Goal: Task Accomplishment & Management: Manage account settings

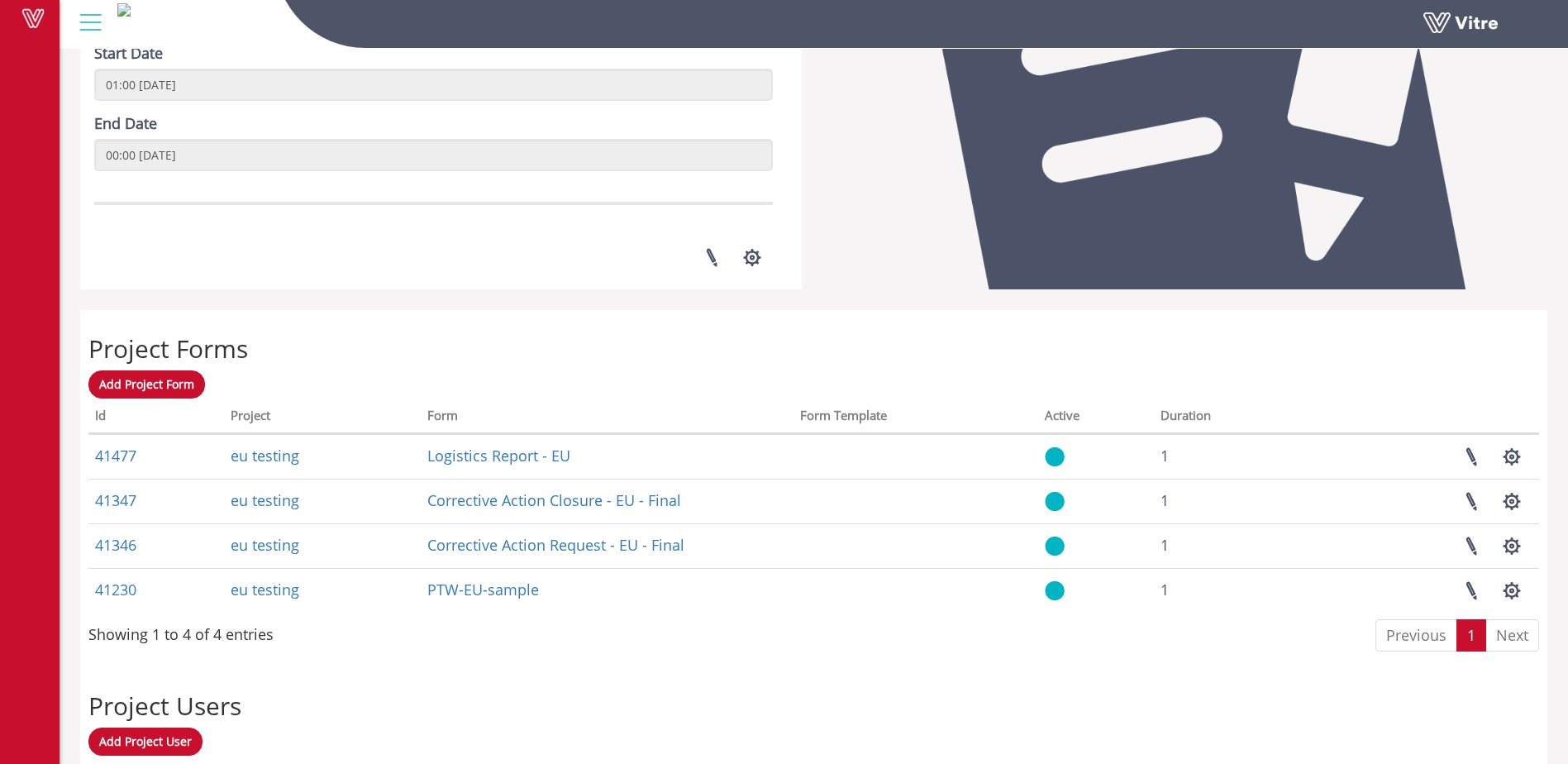
scroll to position [496, 0]
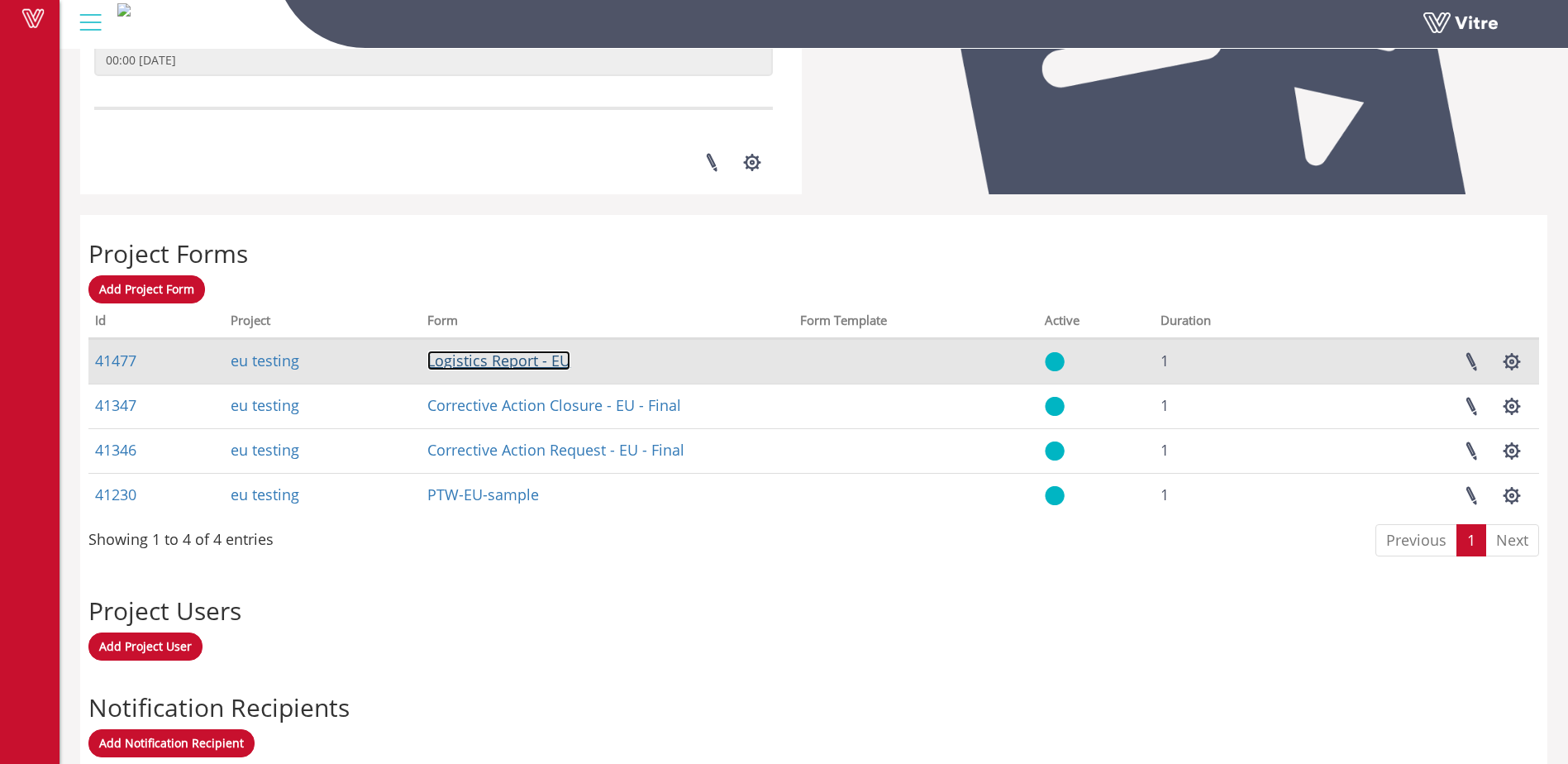
click at [512, 361] on link "Logistics Report - EU" at bounding box center [498, 360] width 143 height 20
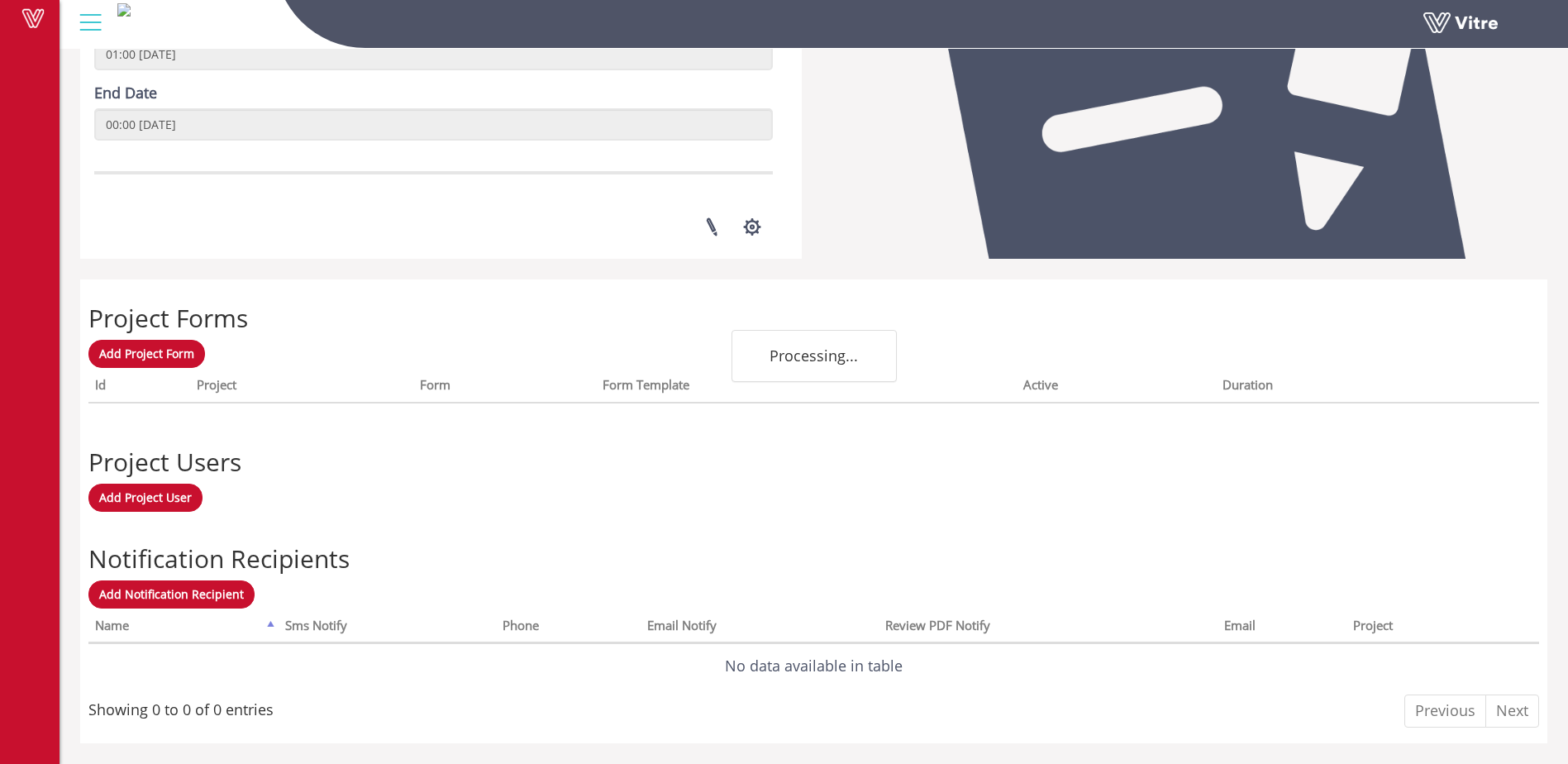
scroll to position [433, 0]
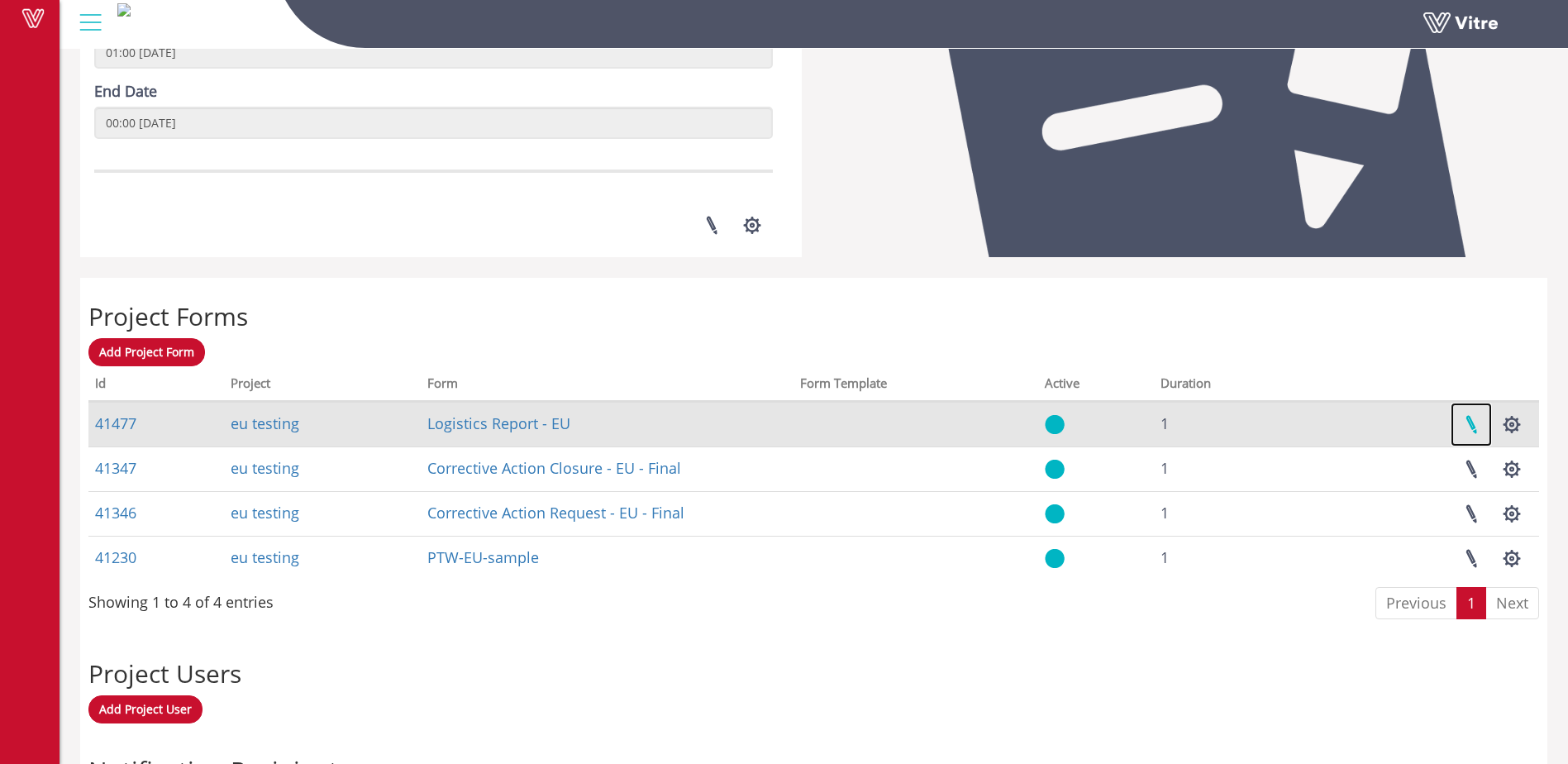
click at [1468, 427] on link at bounding box center [1472, 424] width 42 height 44
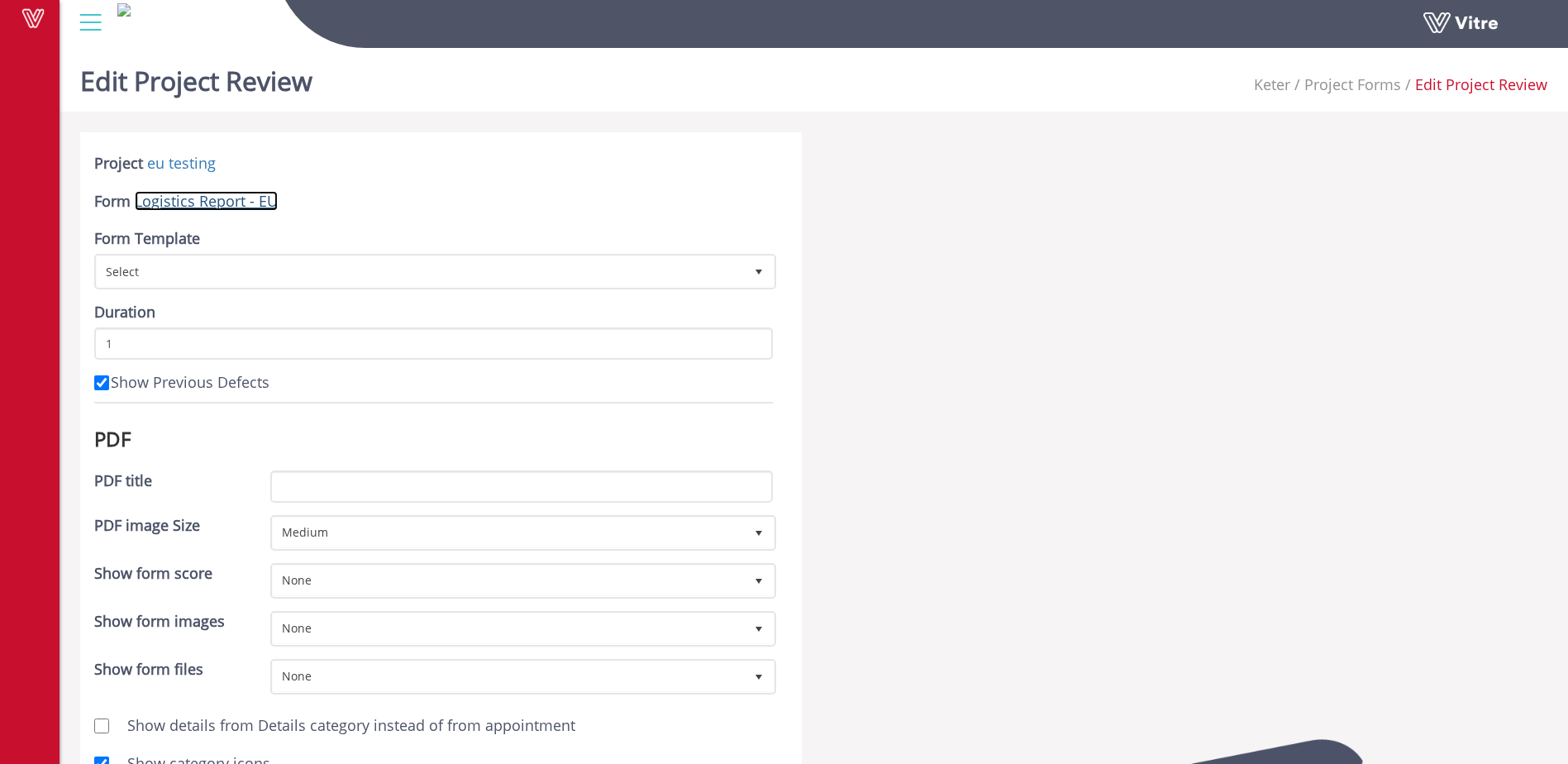
click at [147, 200] on link "Logistics Report - EU" at bounding box center [206, 201] width 143 height 20
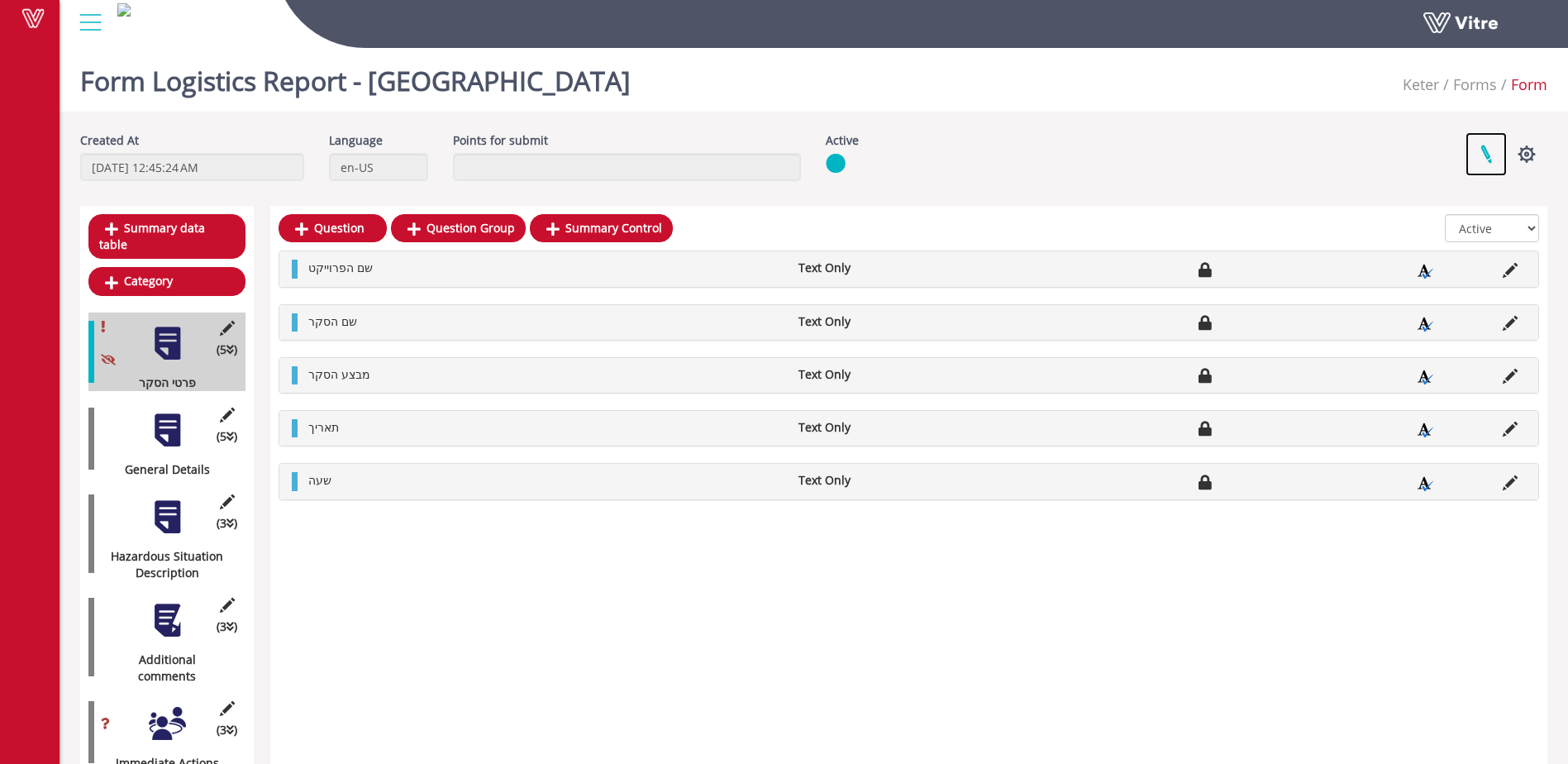
click at [1488, 154] on link at bounding box center [1487, 154] width 42 height 44
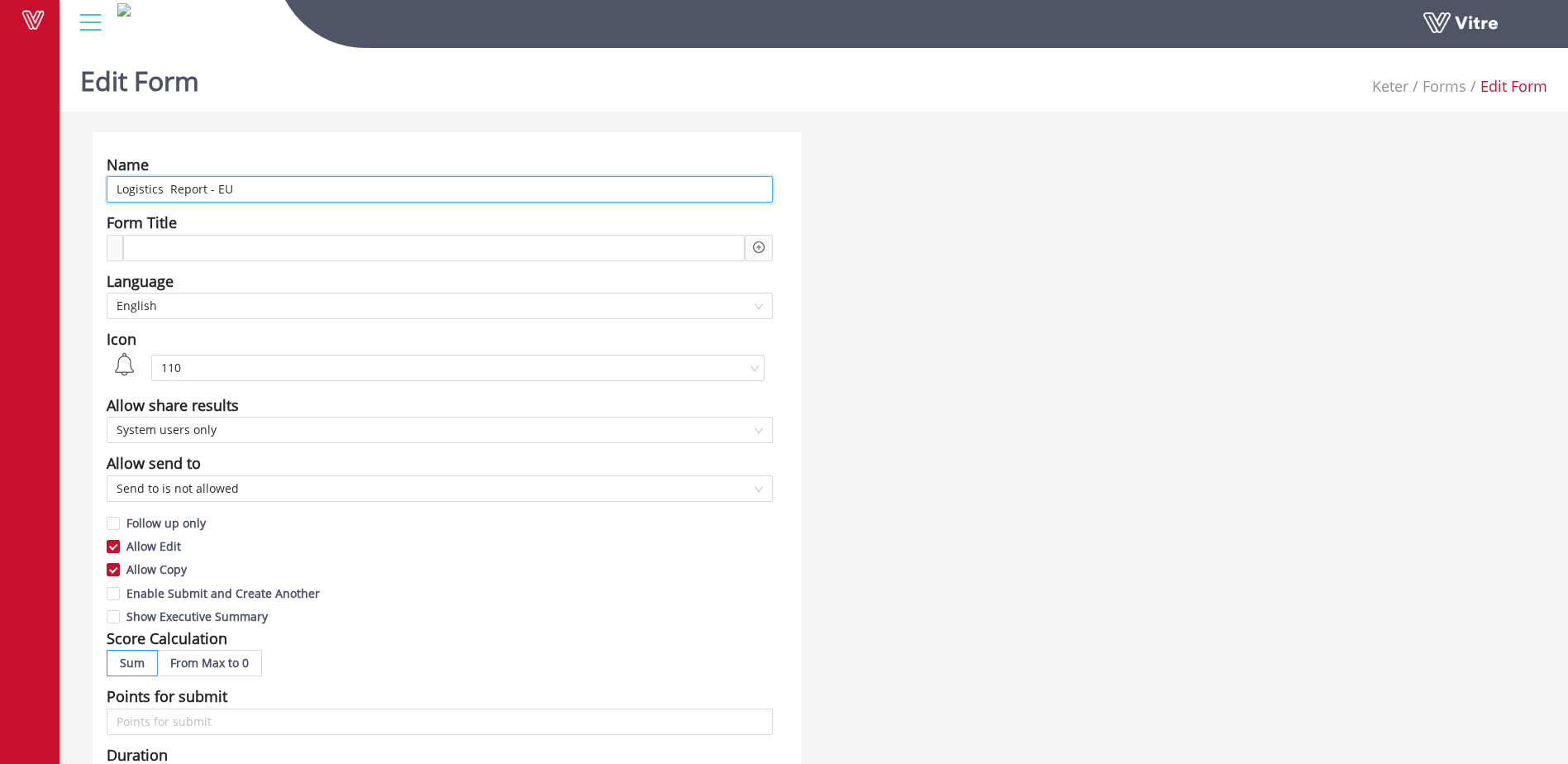
click at [117, 189] on input "Logistics Report - EU" at bounding box center [440, 189] width 666 height 27
click at [170, 188] on input "In Delopoment Logistics Report - EU" at bounding box center [440, 189] width 666 height 27
drag, startPoint x: 170, startPoint y: 188, endPoint x: 148, endPoint y: 194, distance: 22.8
click at [148, 194] on input "In Delopoment Logistics Report - EU" at bounding box center [440, 189] width 666 height 27
click at [153, 189] on input "In Delopoment Logistics Report - EU" at bounding box center [440, 189] width 666 height 27
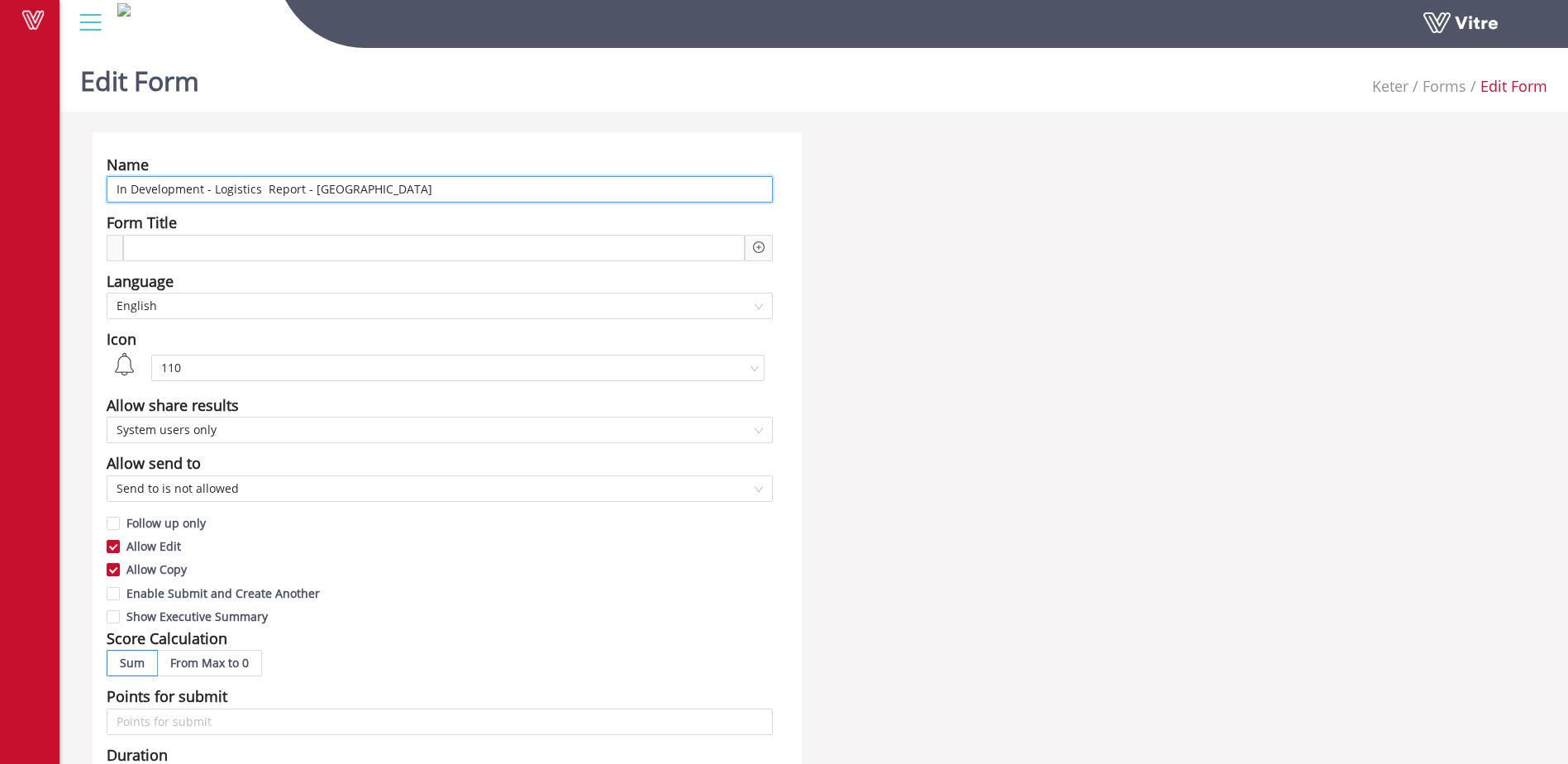
type input "In Development - Logistics Report - EU"
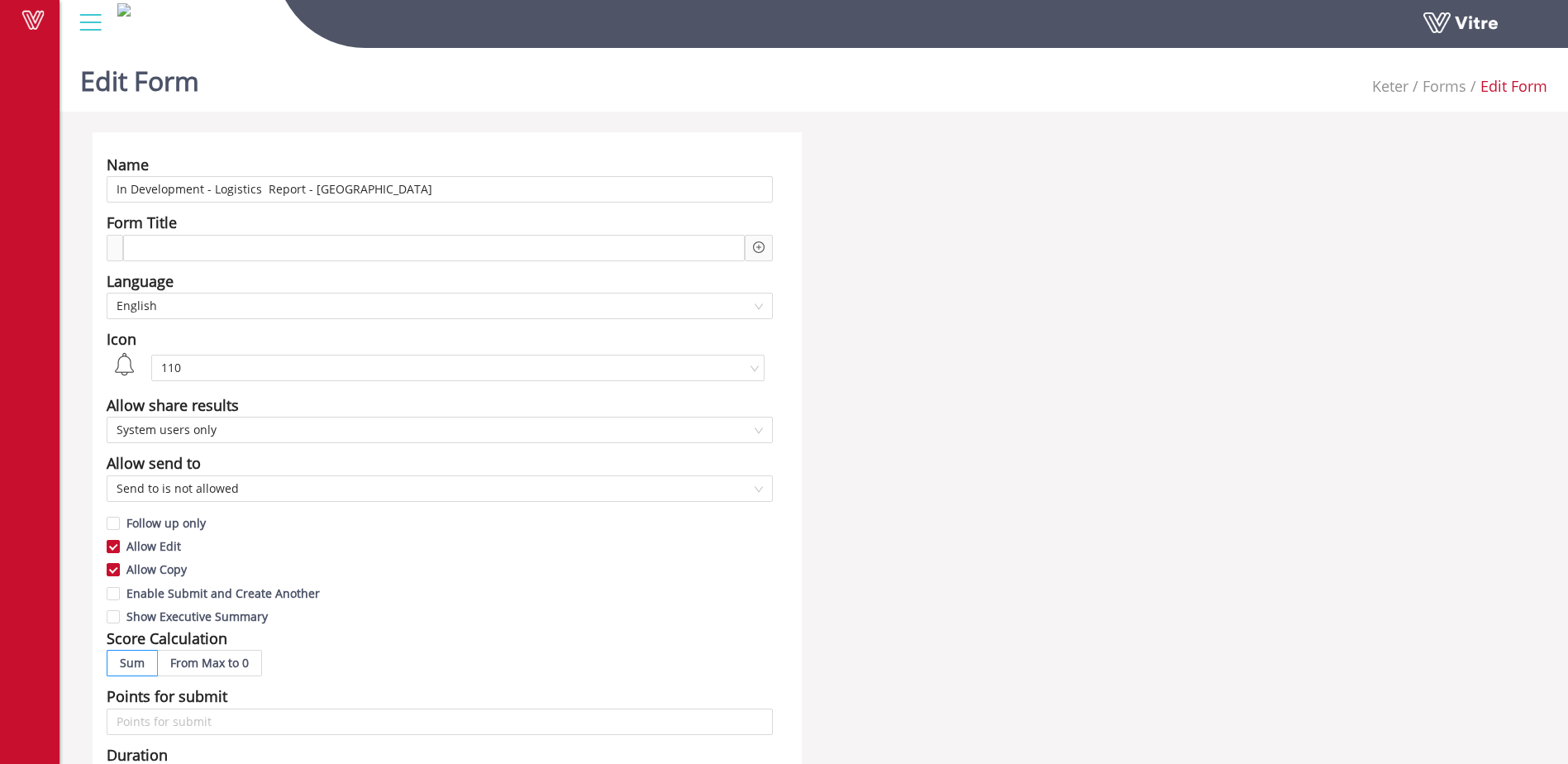
click at [519, 142] on div "Name In Development - Logistics Report - EU Form Title Language English Icon 11…" at bounding box center [447, 716] width 710 height 1167
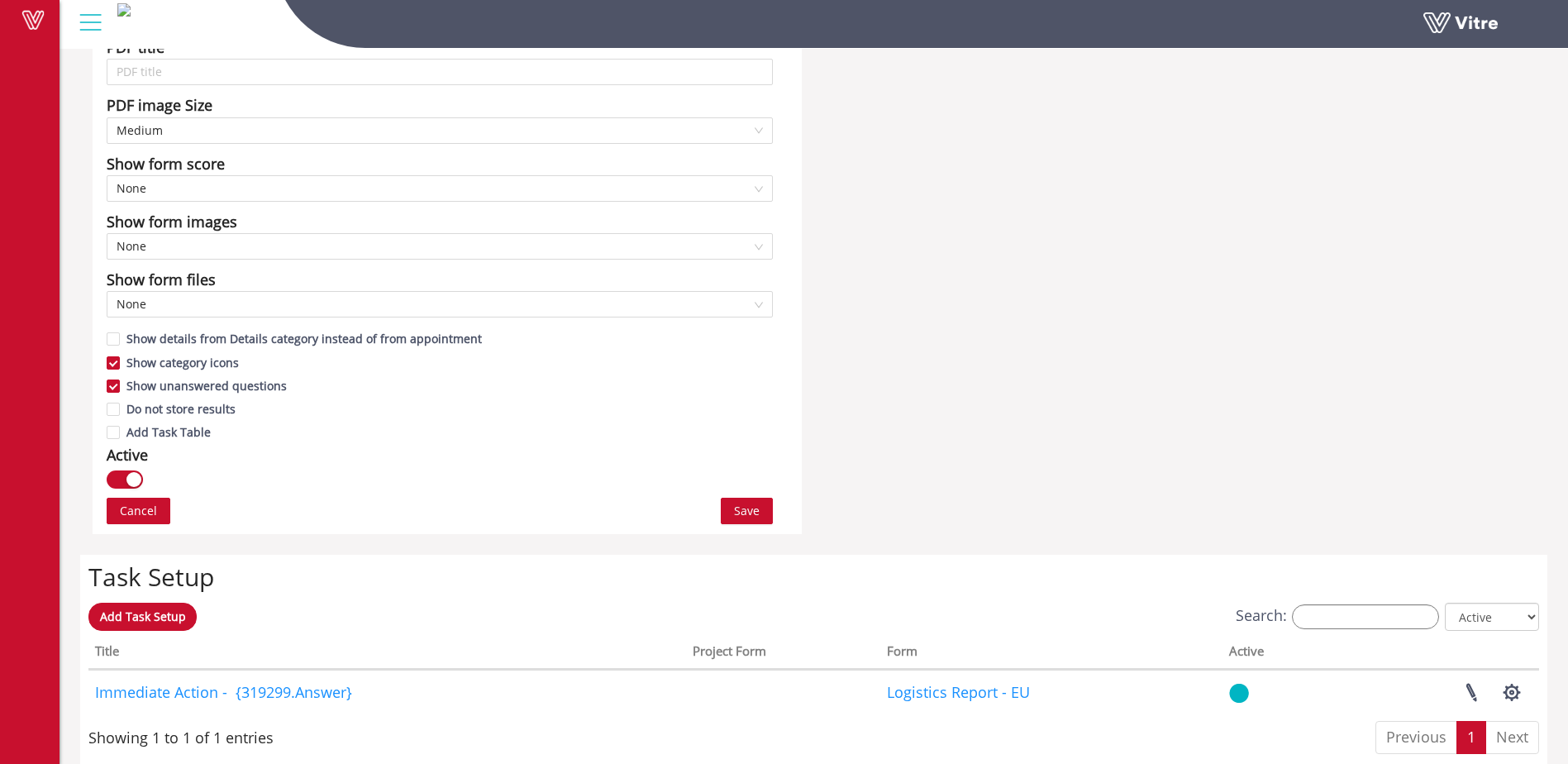
scroll to position [771, 0]
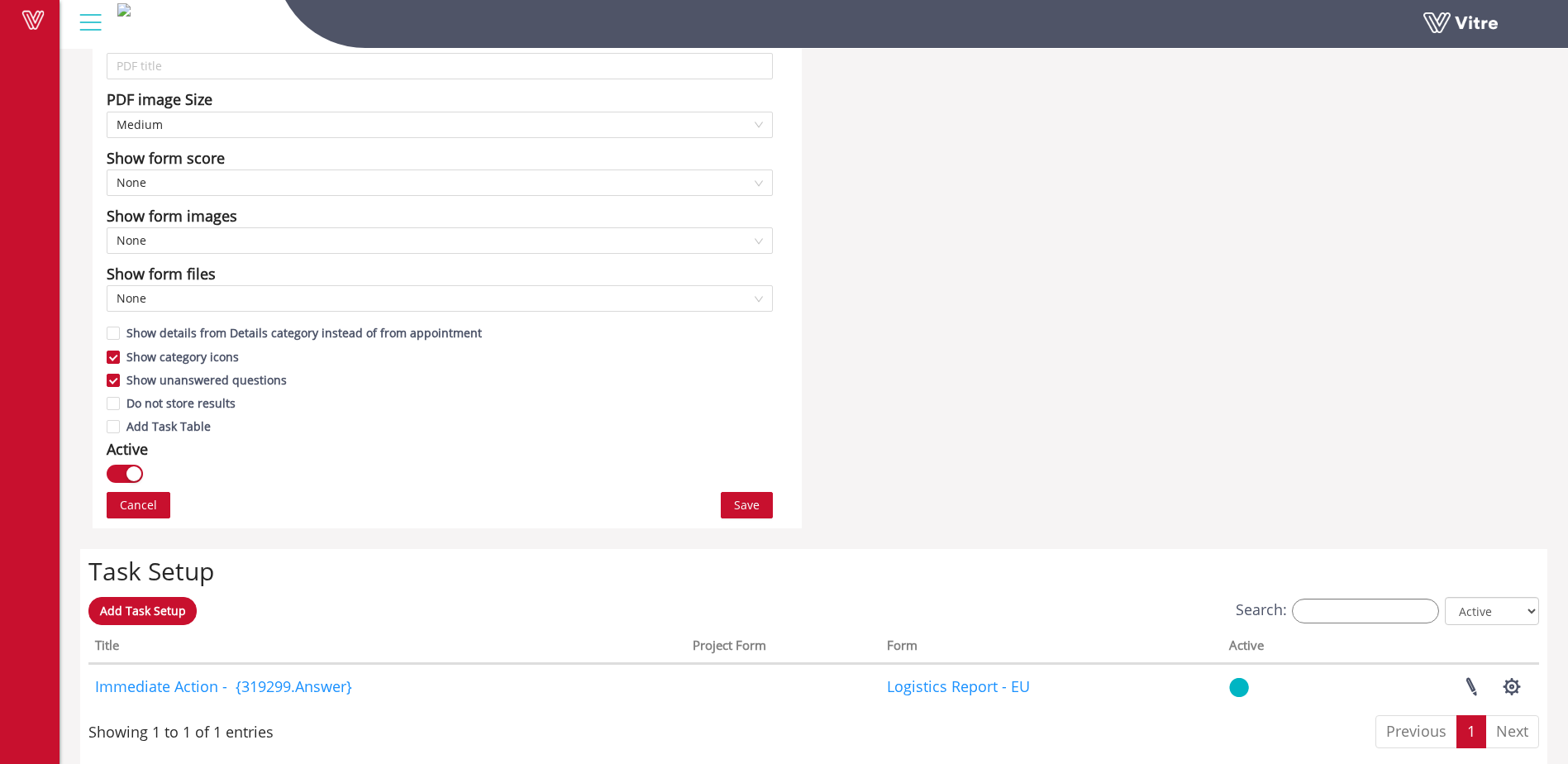
click at [746, 509] on span "Save" at bounding box center [747, 504] width 26 height 18
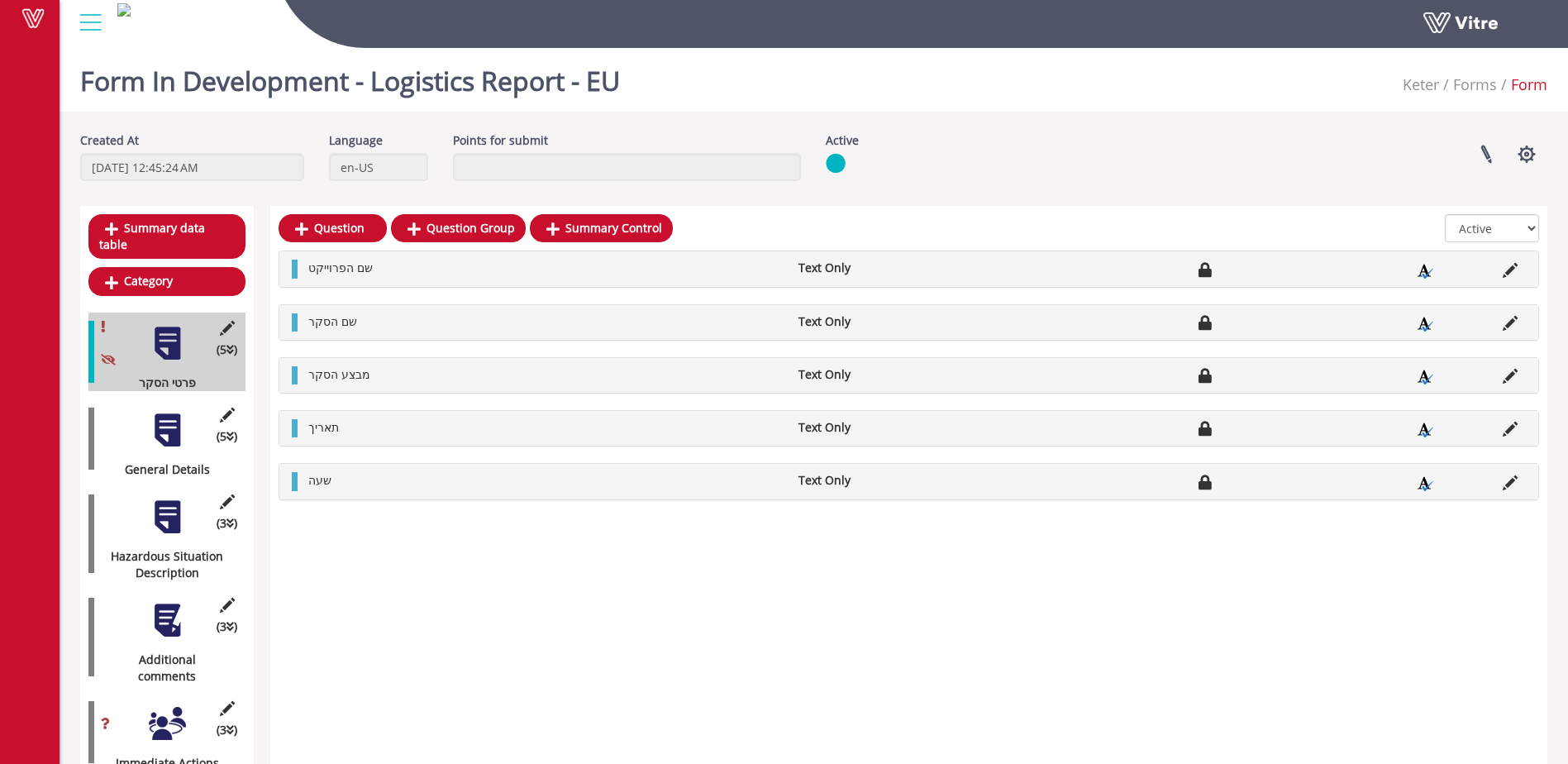
click at [90, 25] on div at bounding box center [90, 22] width 37 height 45
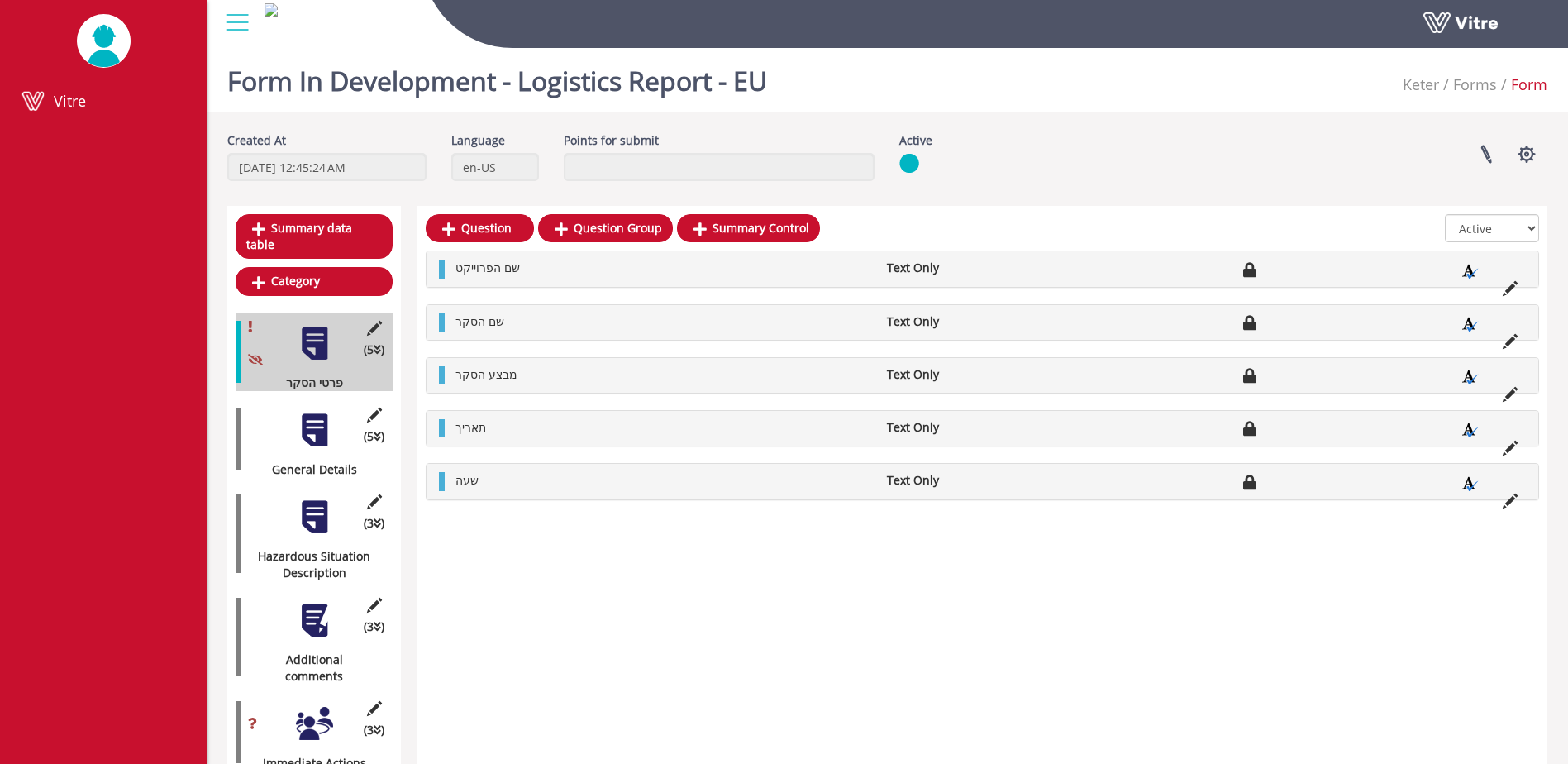
click at [236, 19] on div at bounding box center [237, 22] width 37 height 45
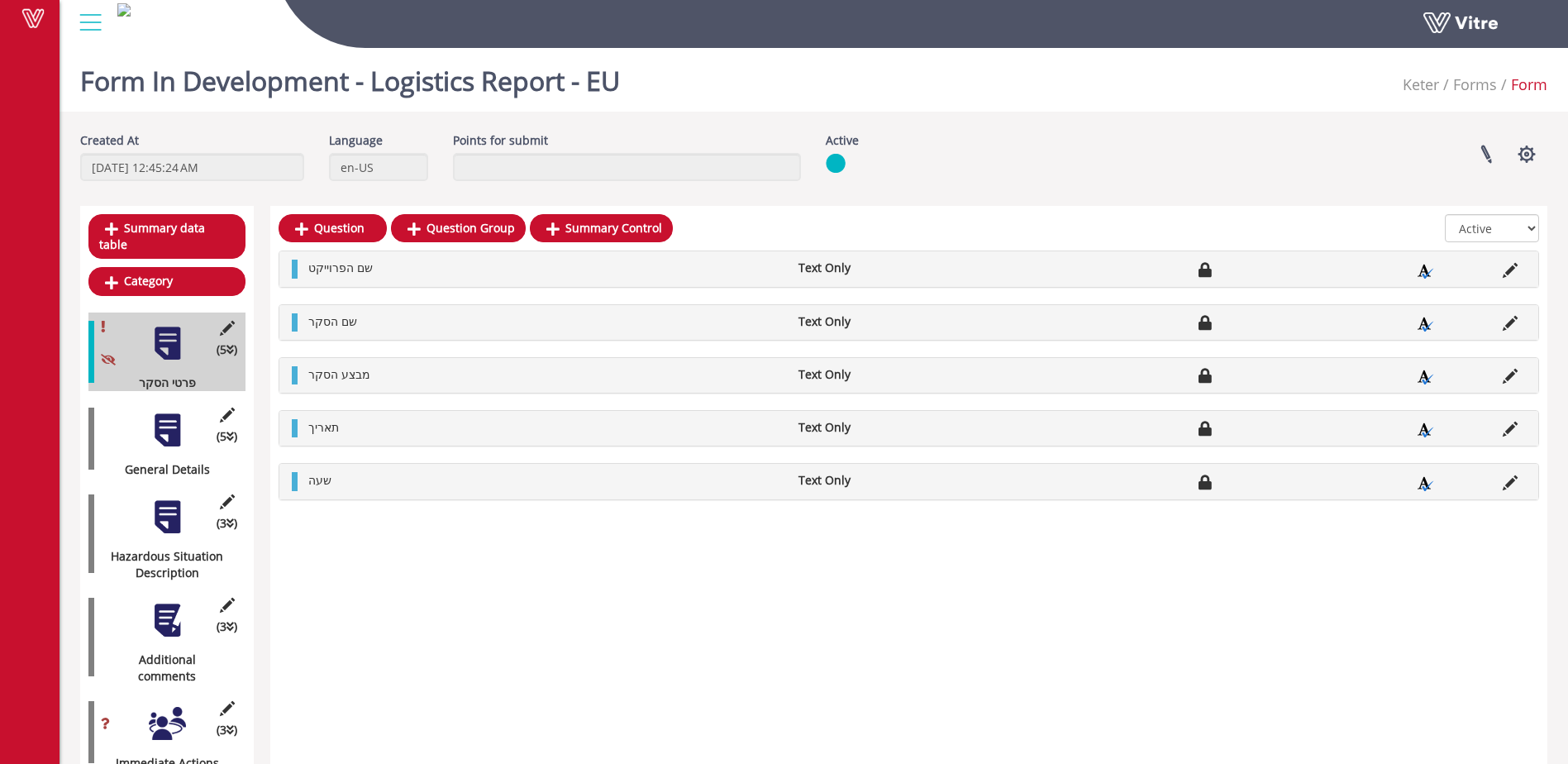
click at [533, 644] on div "Question Question Group Summary Control All Active Not Active שם הפרוייקט Text …" at bounding box center [909, 497] width 1277 height 582
click at [1488, 150] on link at bounding box center [1487, 154] width 42 height 44
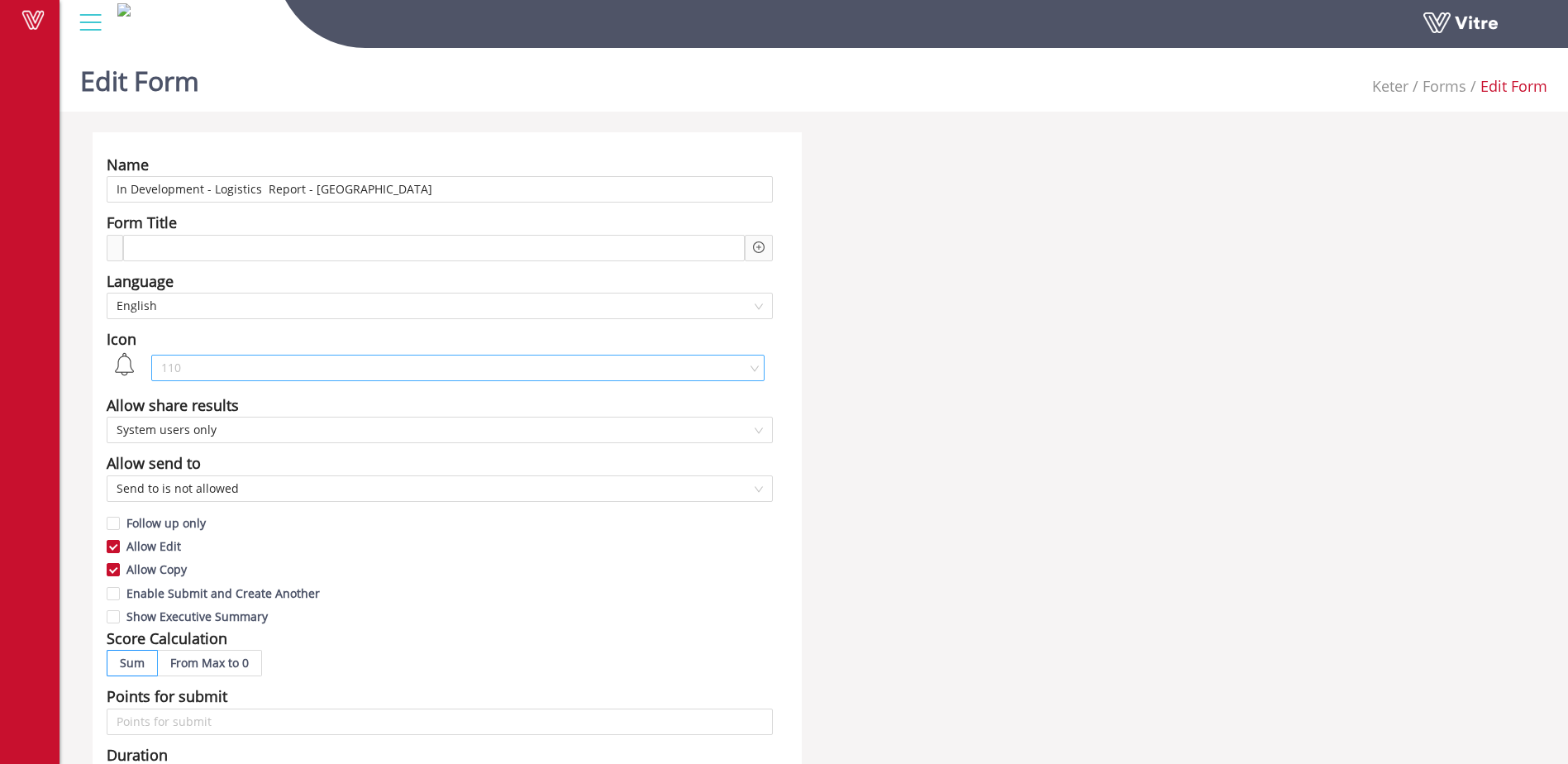
click at [205, 369] on span "110" at bounding box center [458, 368] width 594 height 25
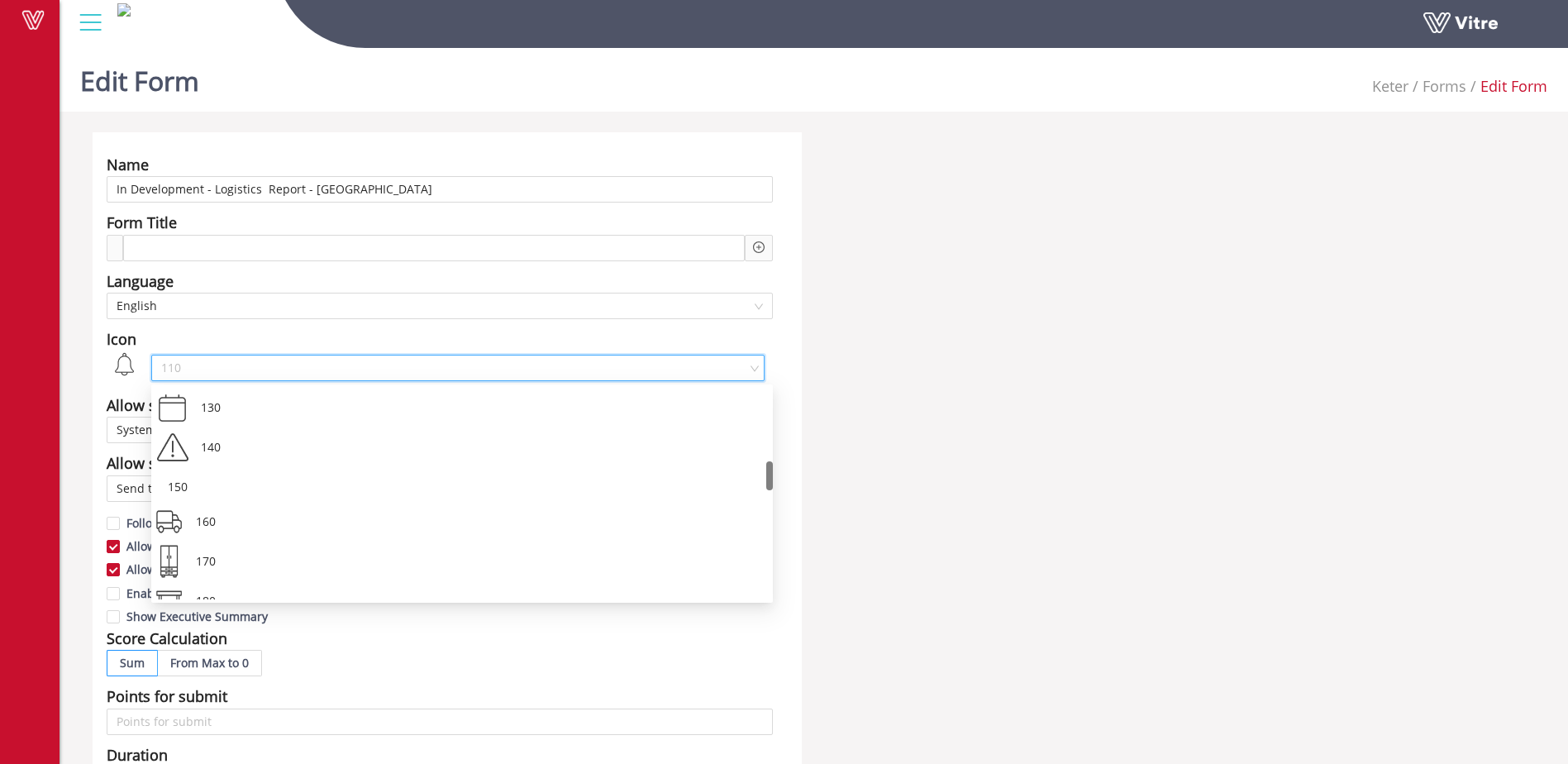
scroll to position [518, 0]
click at [176, 541] on div "170" at bounding box center [462, 542] width 621 height 40
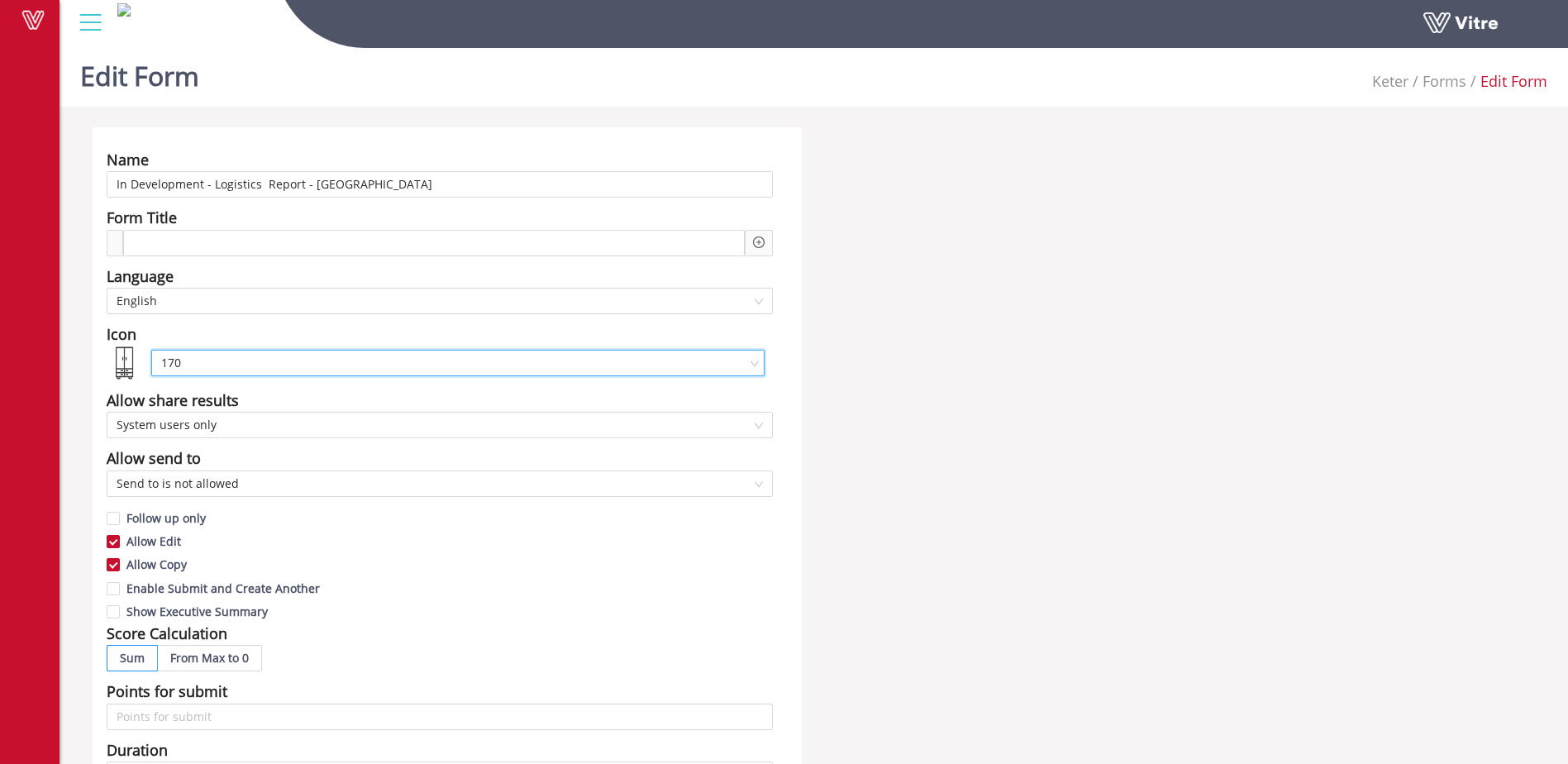
scroll to position [0, 0]
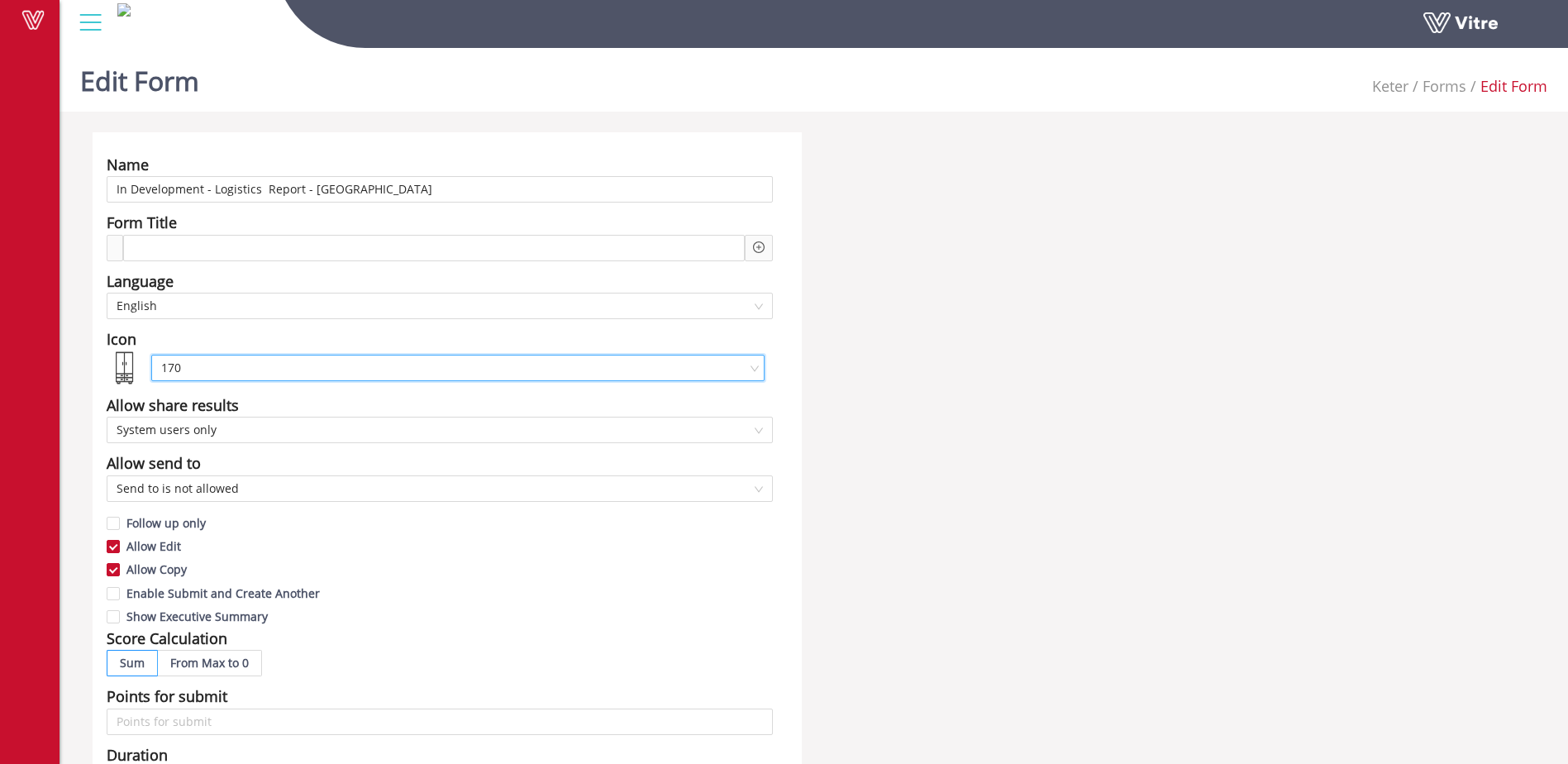
click at [179, 372] on span "170" at bounding box center [458, 368] width 594 height 25
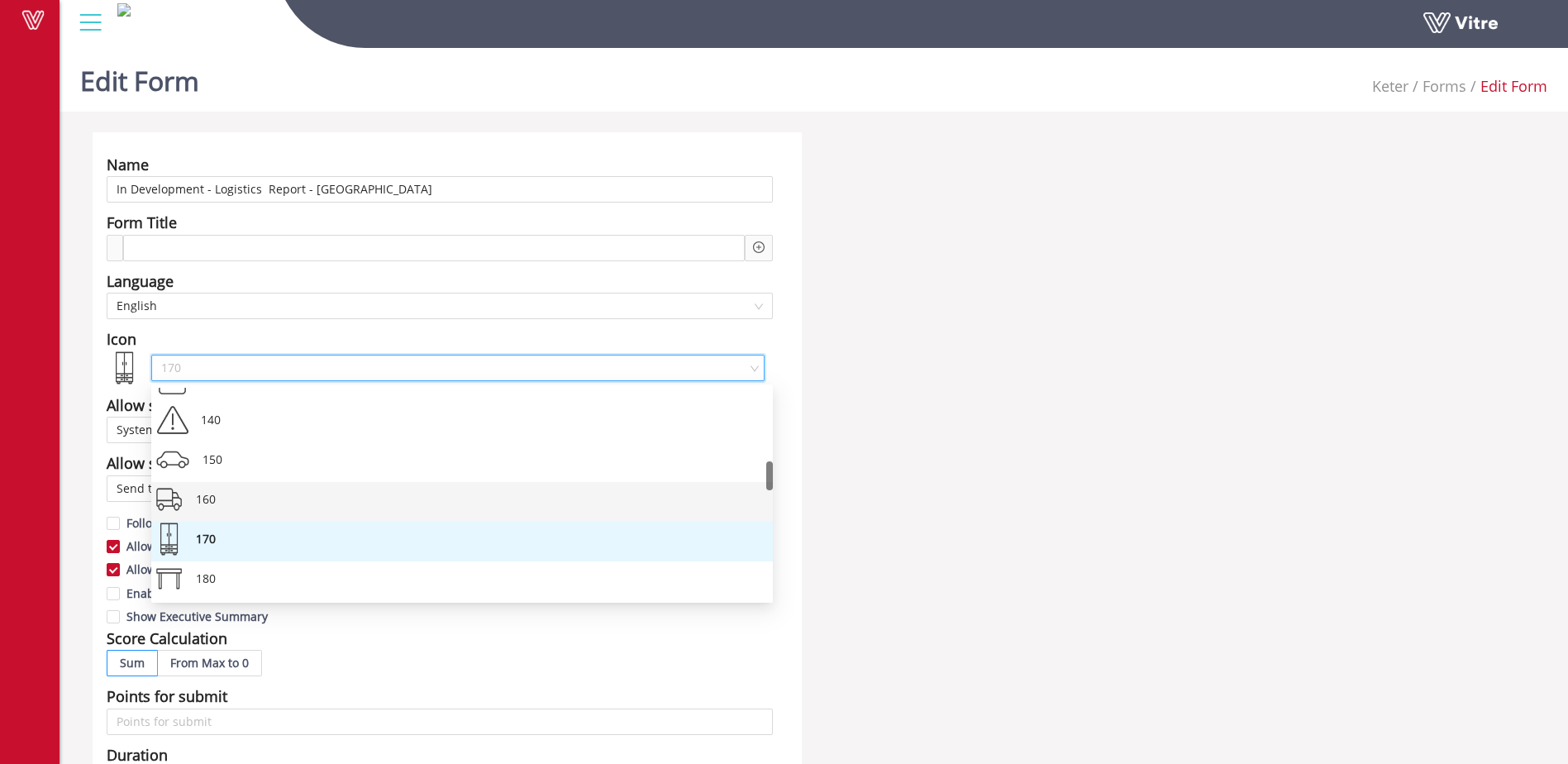
click at [175, 491] on div "160" at bounding box center [462, 502] width 621 height 40
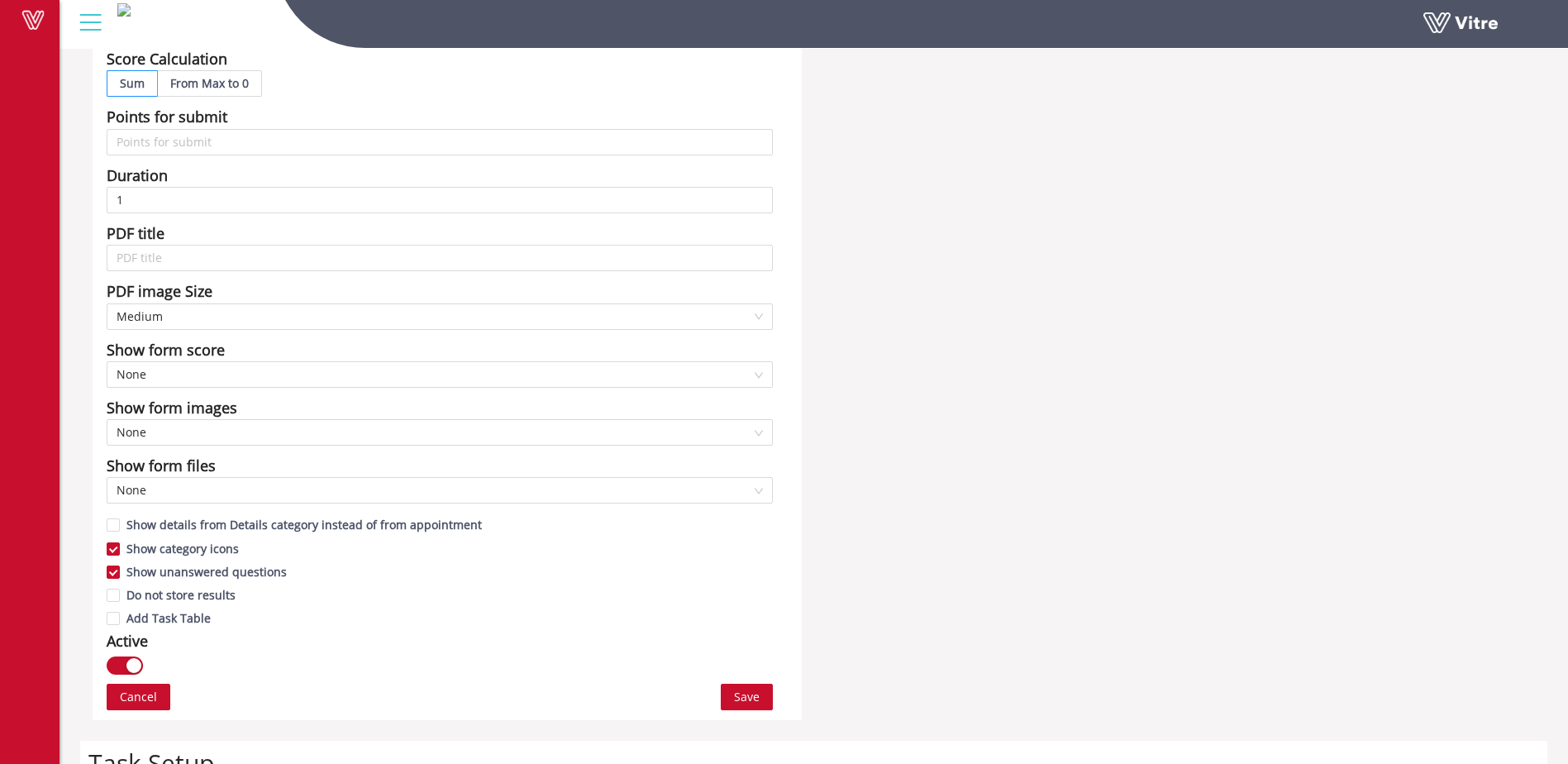
scroll to position [771, 0]
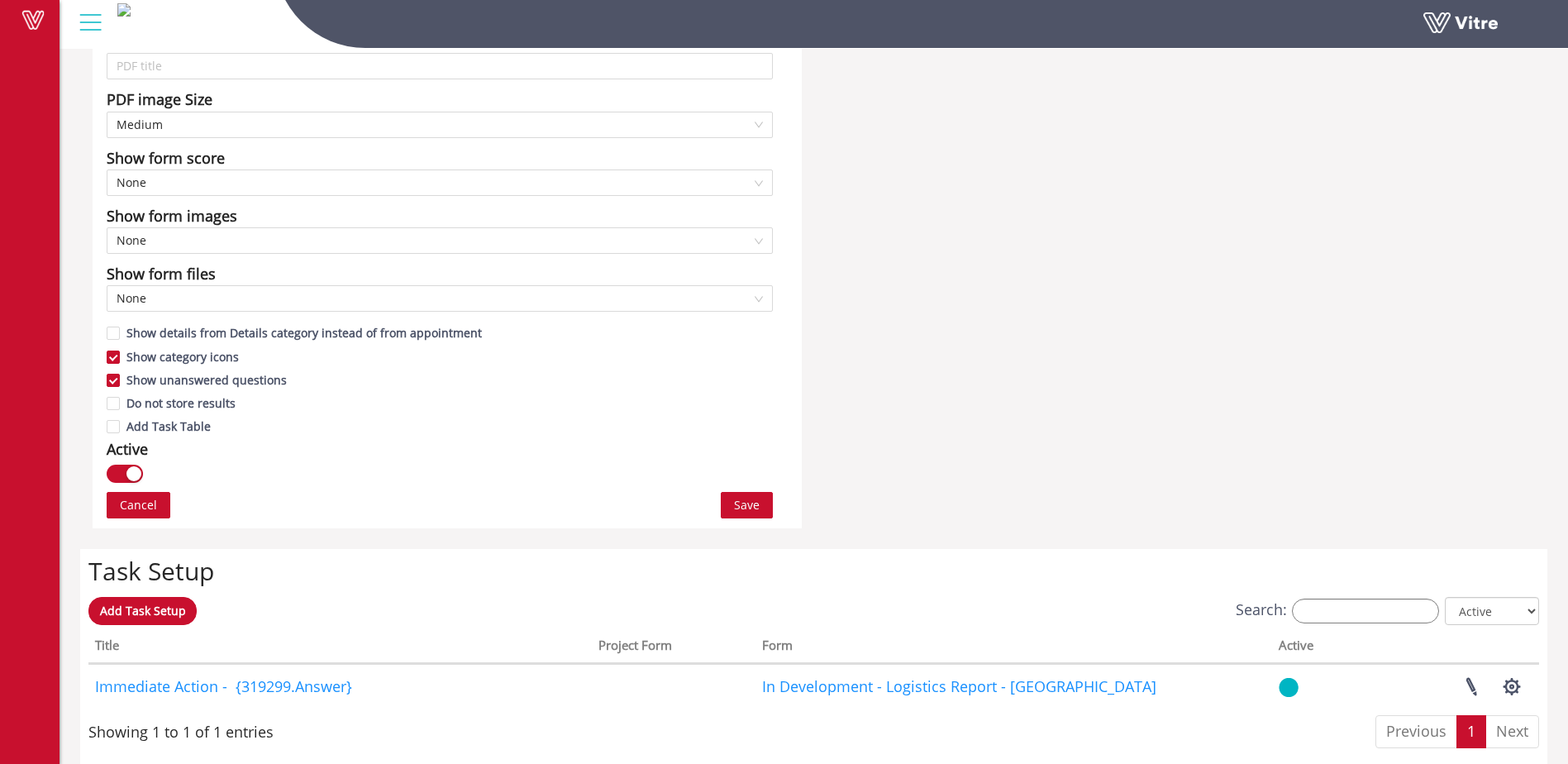
click at [742, 505] on span "Save" at bounding box center [747, 504] width 26 height 18
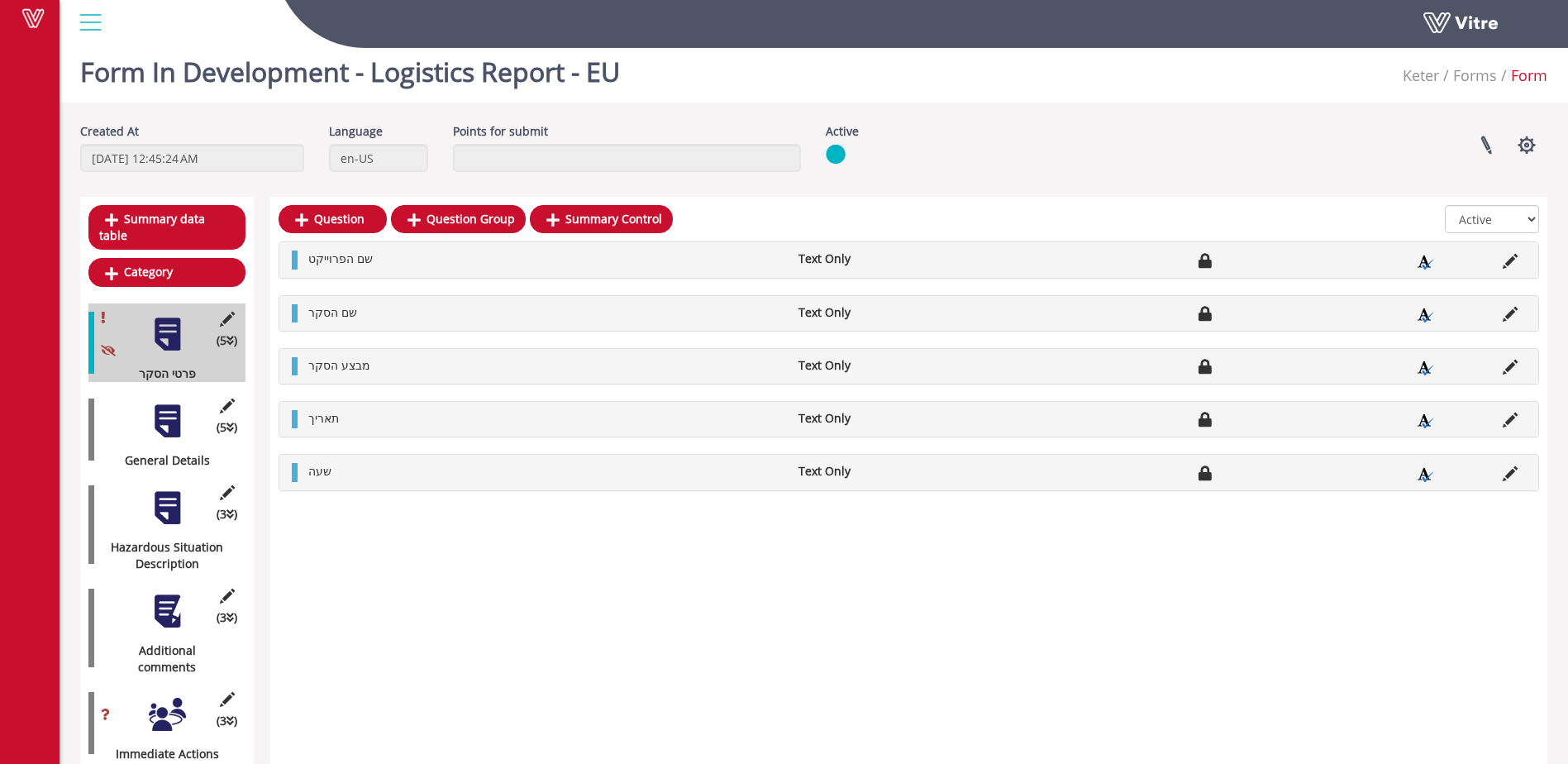
scroll to position [11, 0]
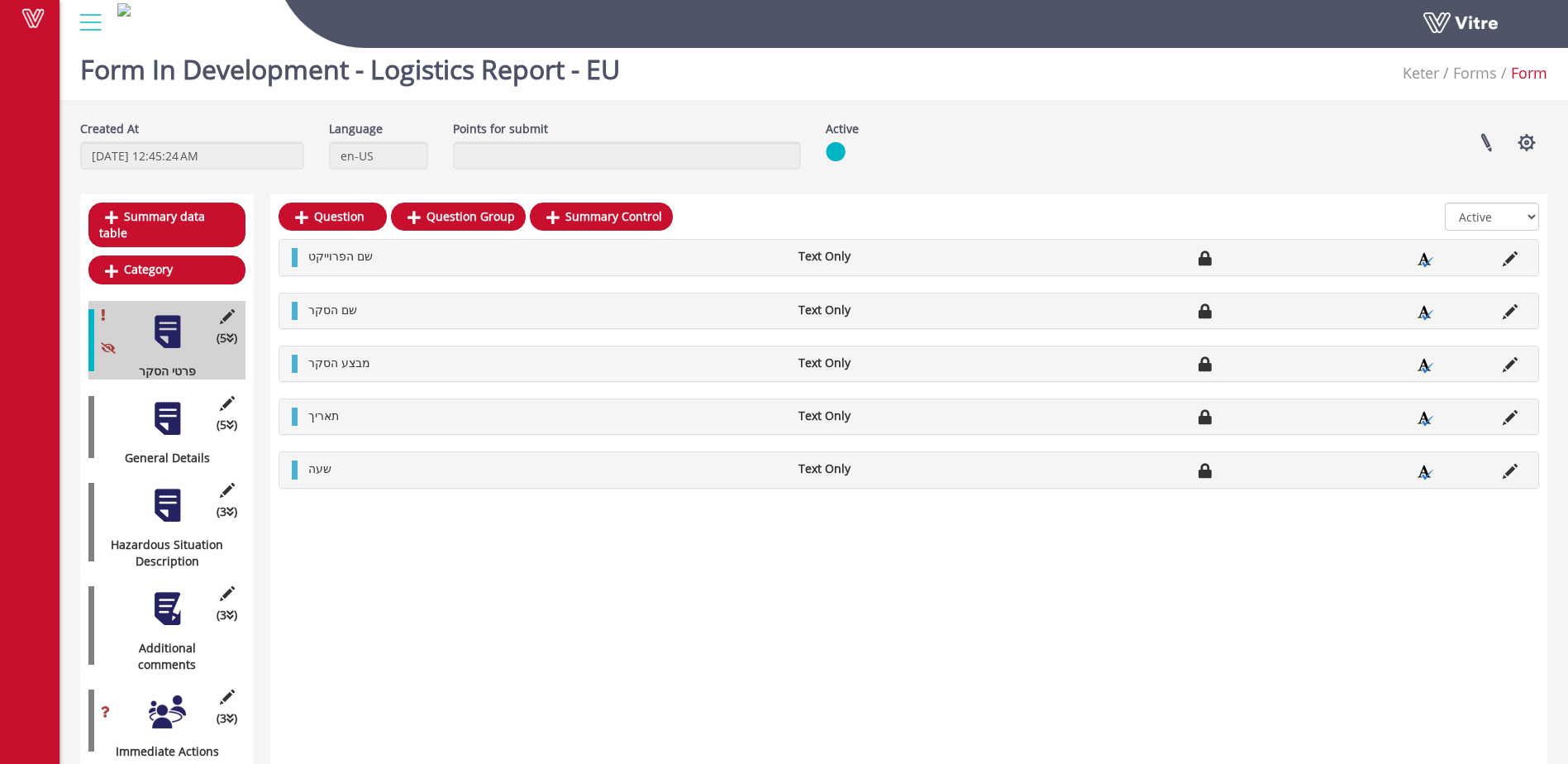
click at [164, 693] on div at bounding box center [167, 711] width 37 height 37
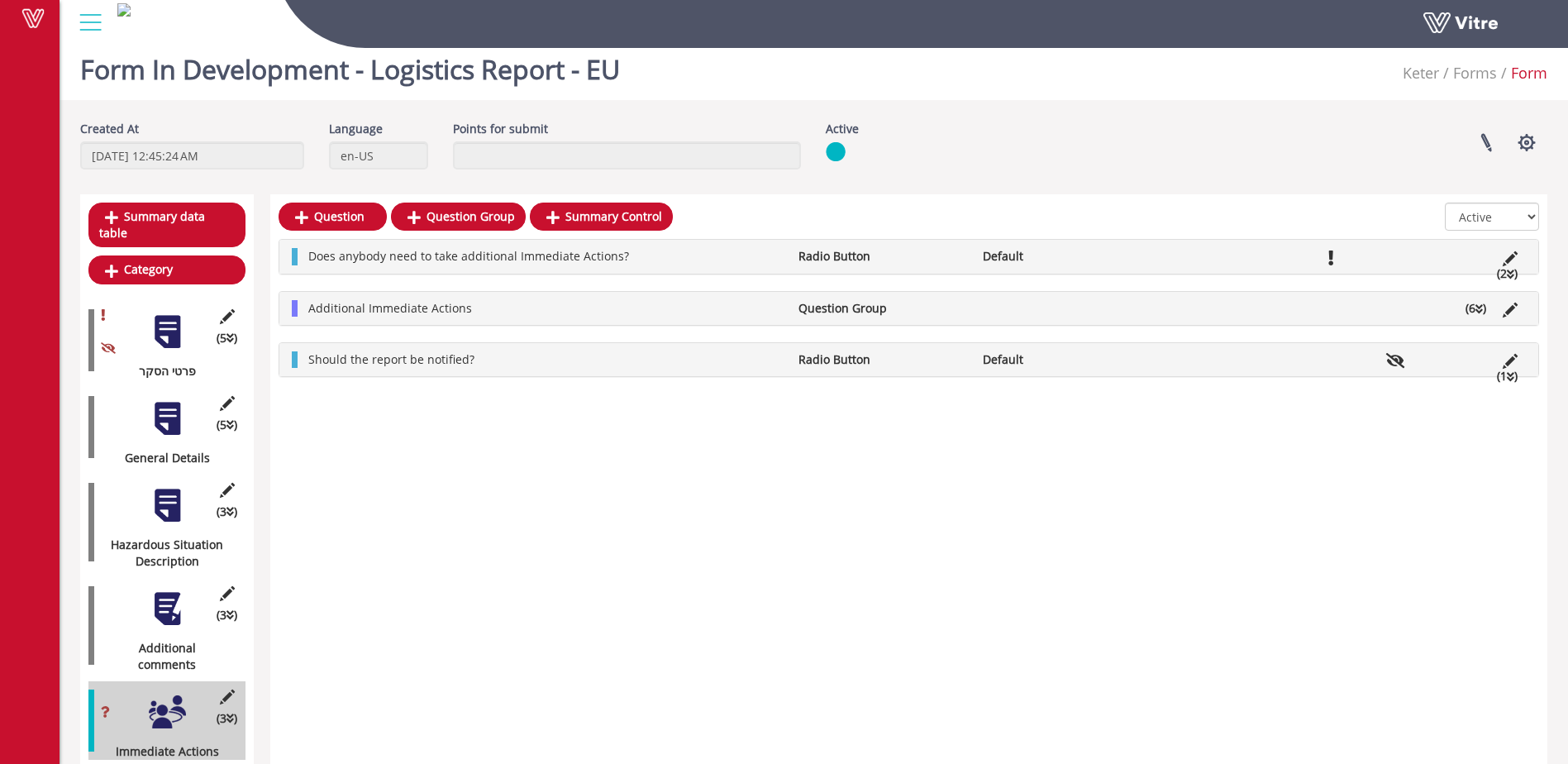
click at [1481, 260] on ul "Does anybody need to take additional Immediate Actions? Radio Button Default (2…" at bounding box center [913, 256] width 1226 height 16
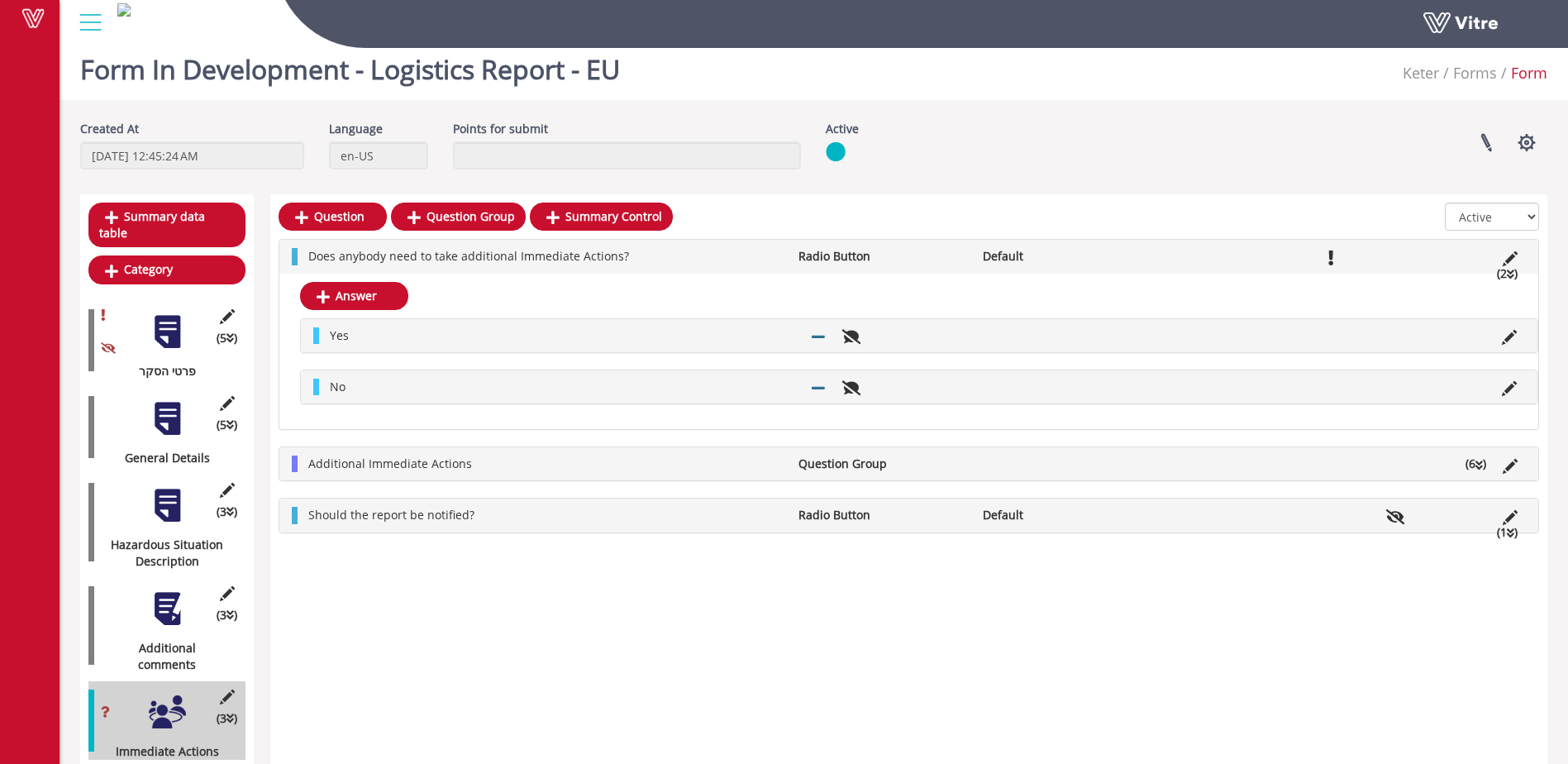
click at [172, 597] on div at bounding box center [167, 608] width 37 height 37
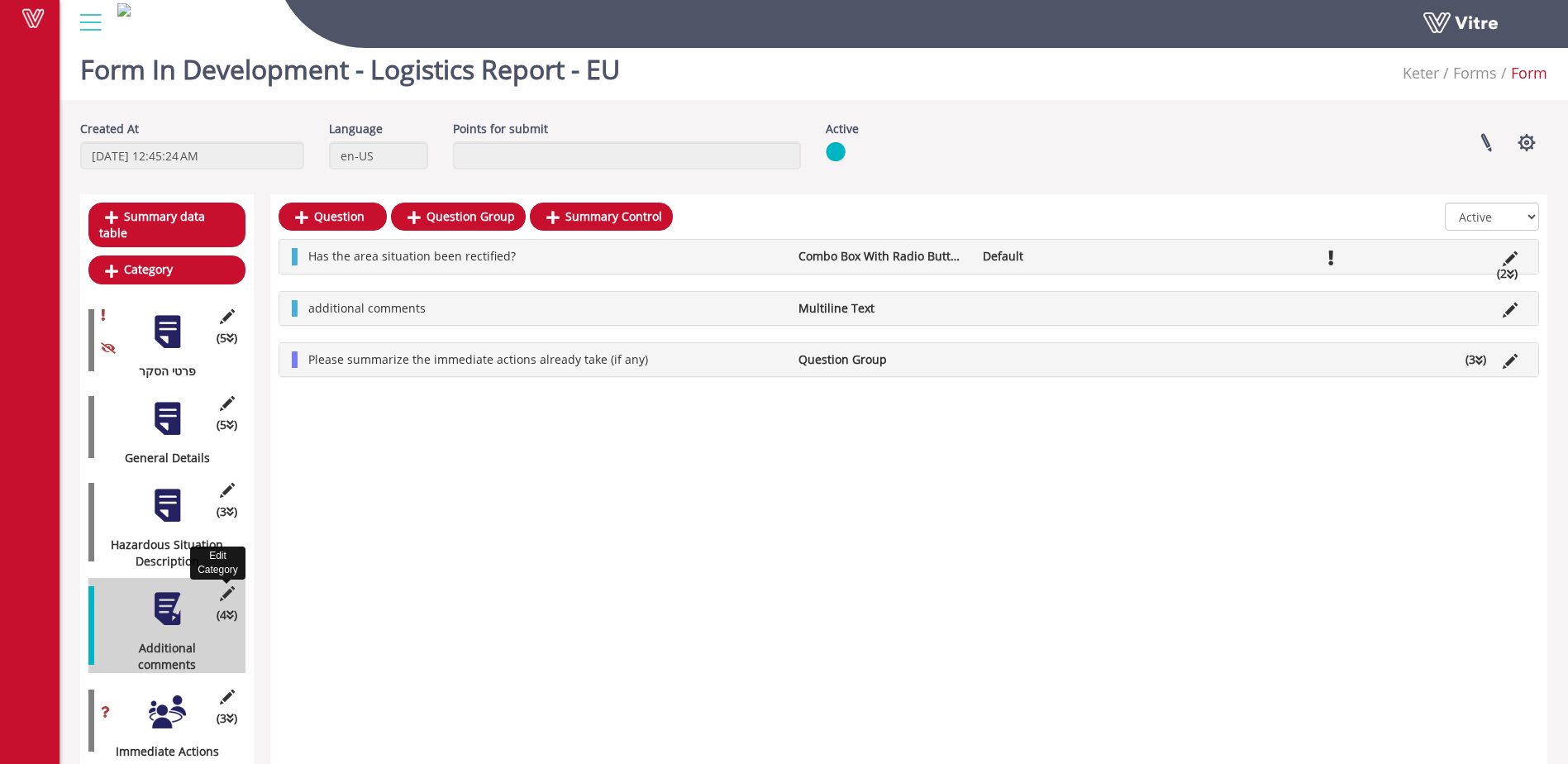
click at [225, 586] on icon at bounding box center [227, 593] width 21 height 15
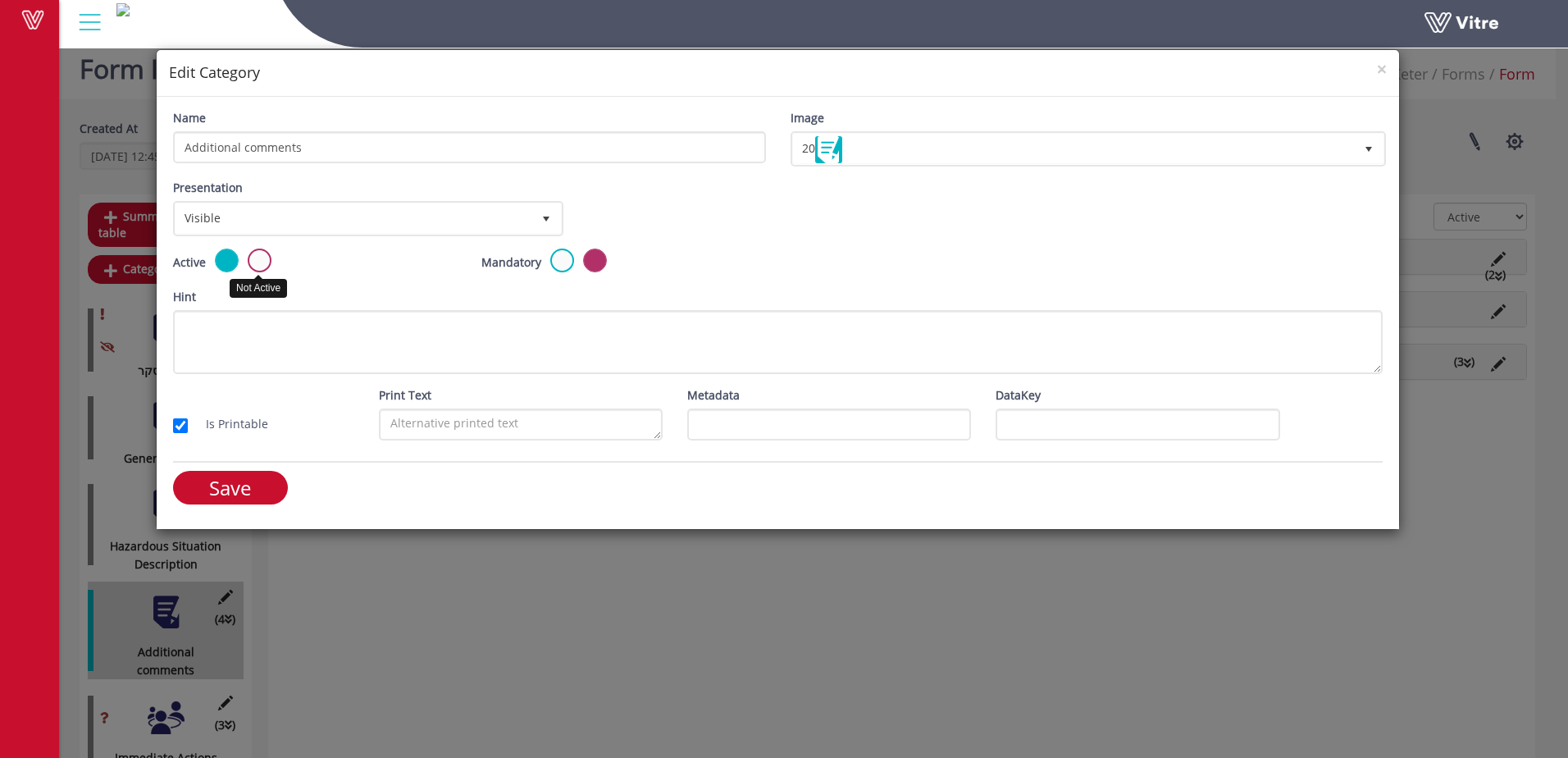
click at [261, 263] on label at bounding box center [259, 260] width 24 height 24
click at [0, 0] on input "radio" at bounding box center [0, 0] width 0 height 0
click at [235, 497] on input "Save" at bounding box center [231, 487] width 115 height 33
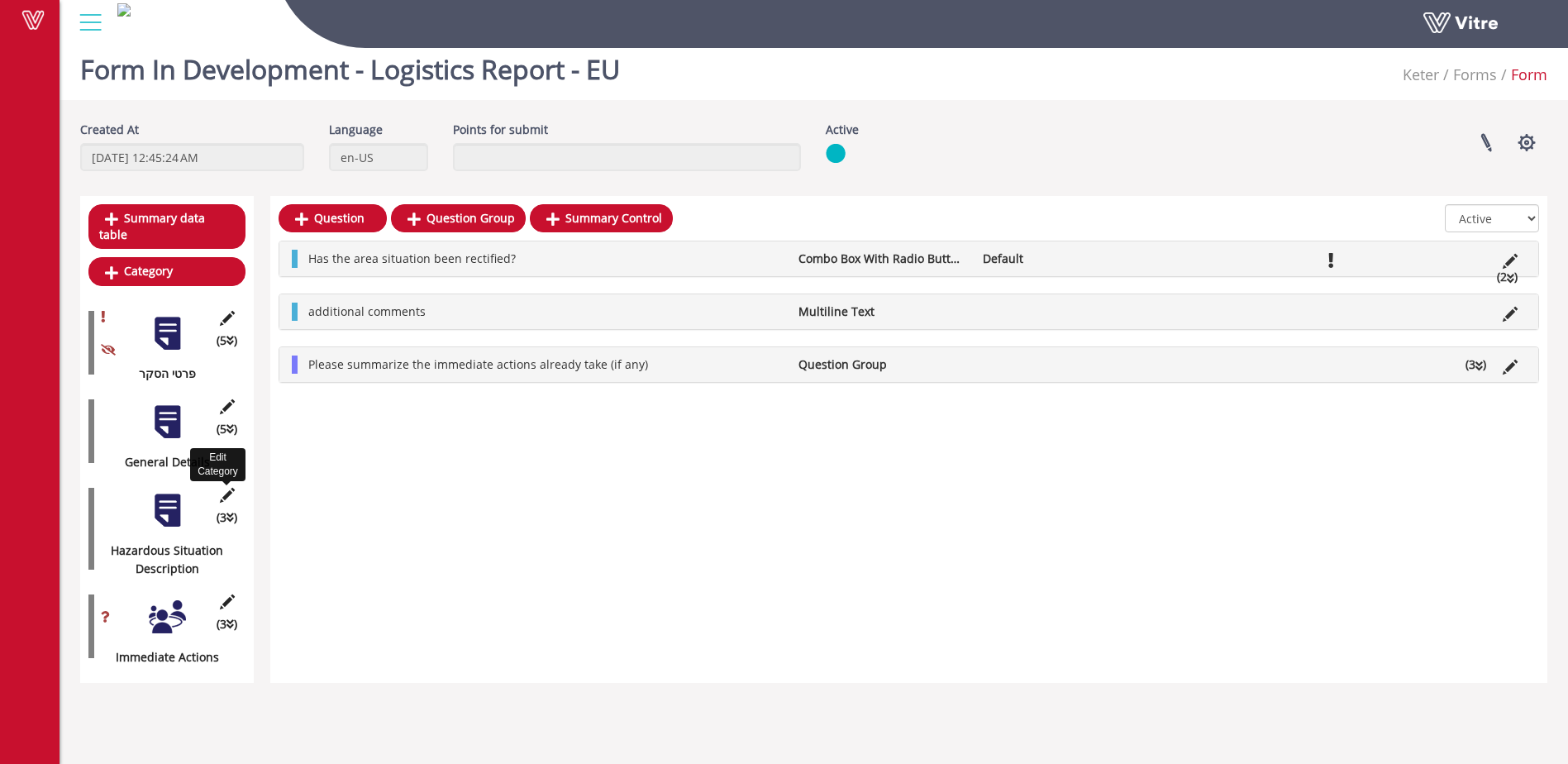
click at [224, 488] on icon at bounding box center [227, 495] width 21 height 15
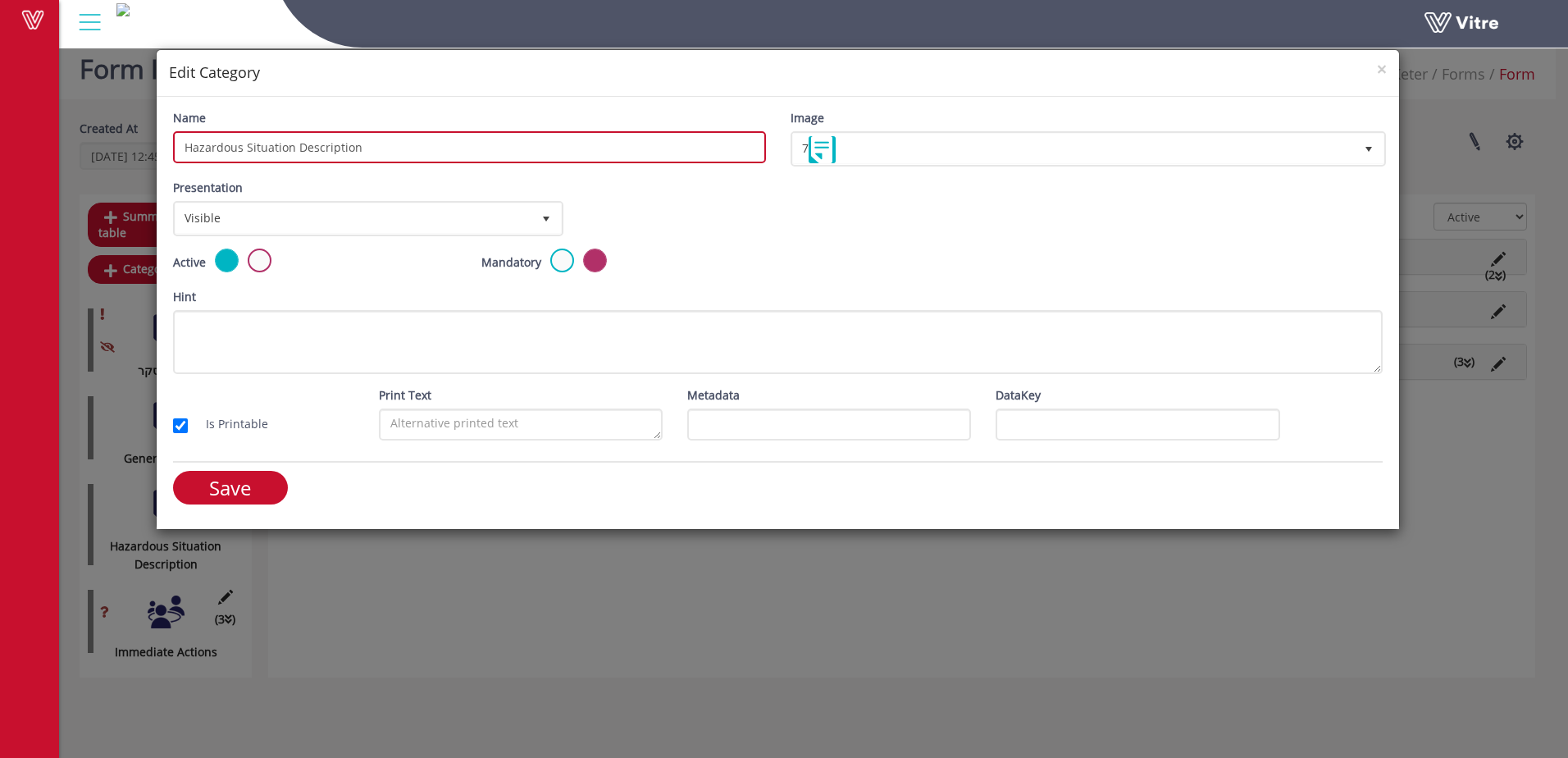
click at [245, 148] on input "Hazardous Situation Description" at bounding box center [470, 147] width 593 height 32
type input "Situation Description"
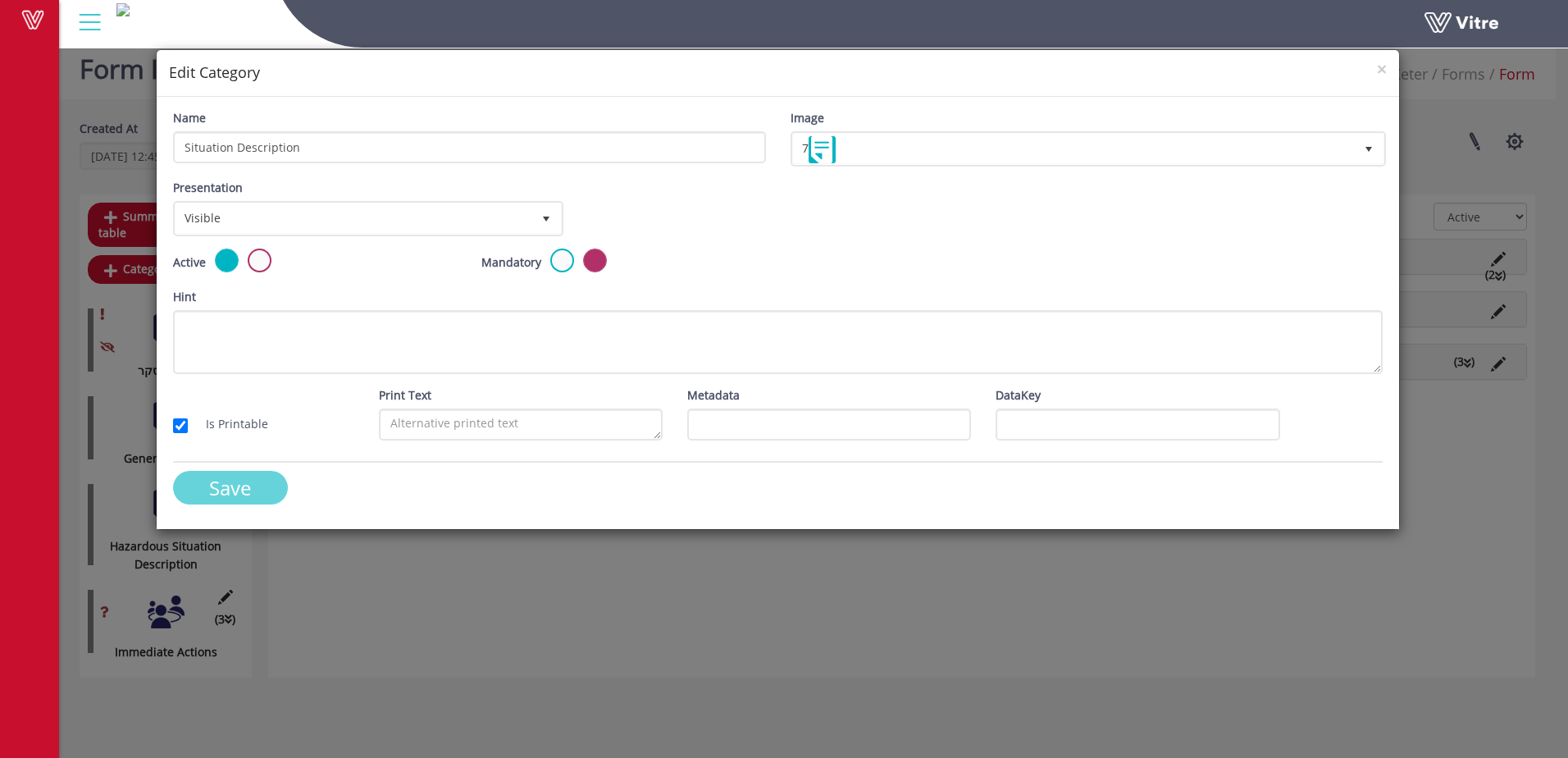
click at [241, 495] on input "Save" at bounding box center [231, 487] width 115 height 33
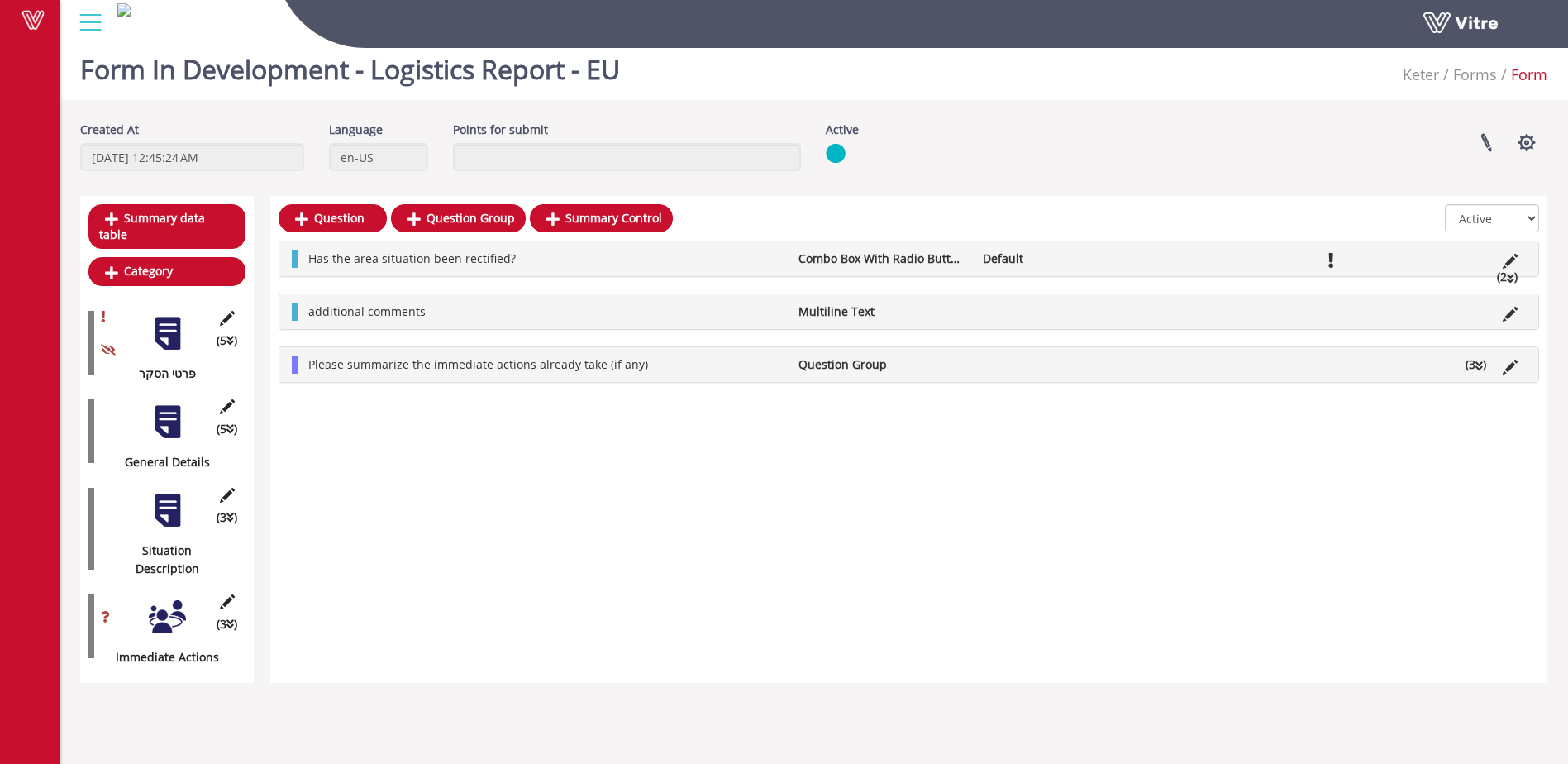
click at [163, 599] on div at bounding box center [167, 617] width 37 height 37
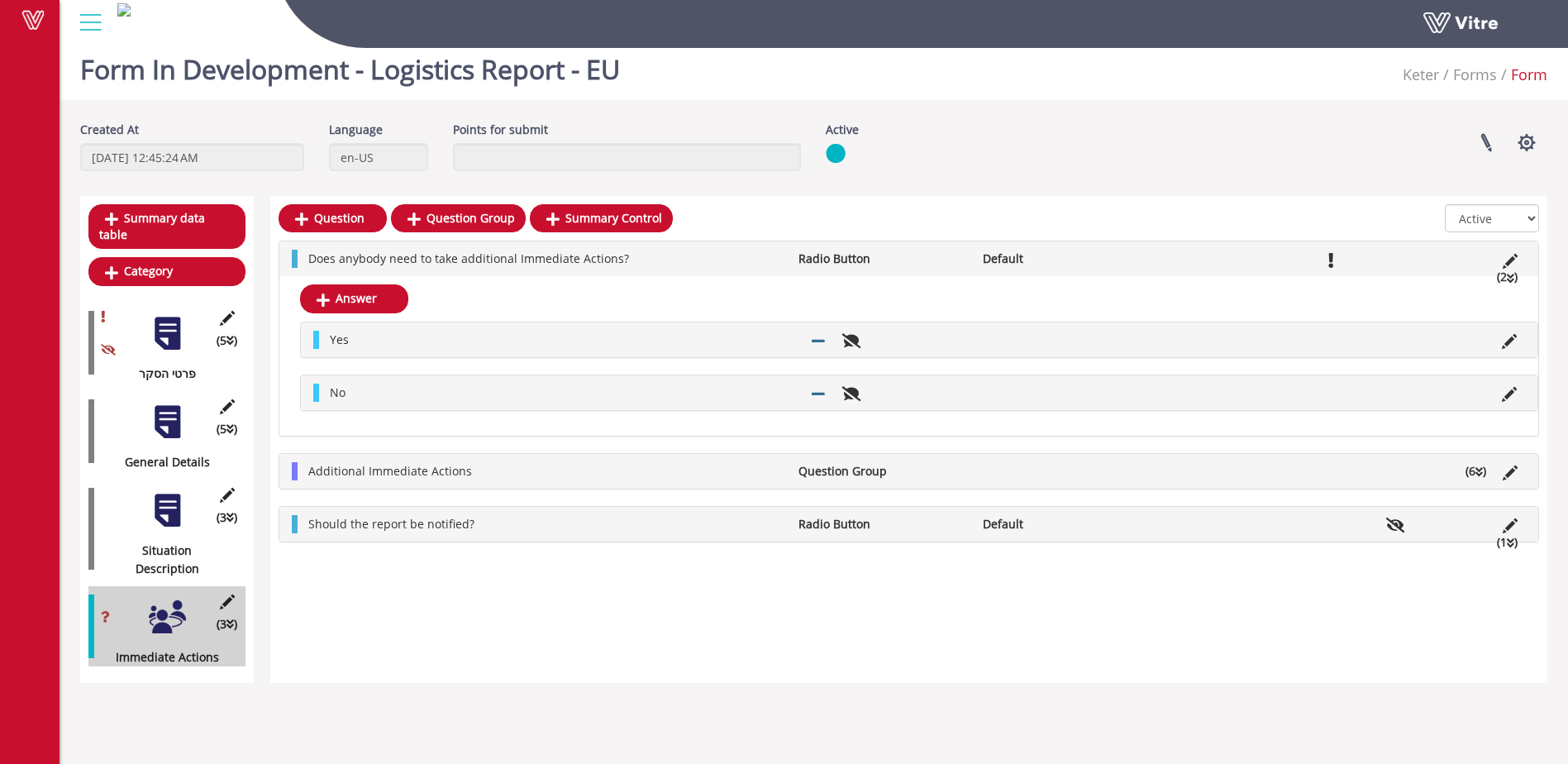
click at [552, 472] on li "Additional Immediate Actions" at bounding box center [545, 471] width 490 height 18
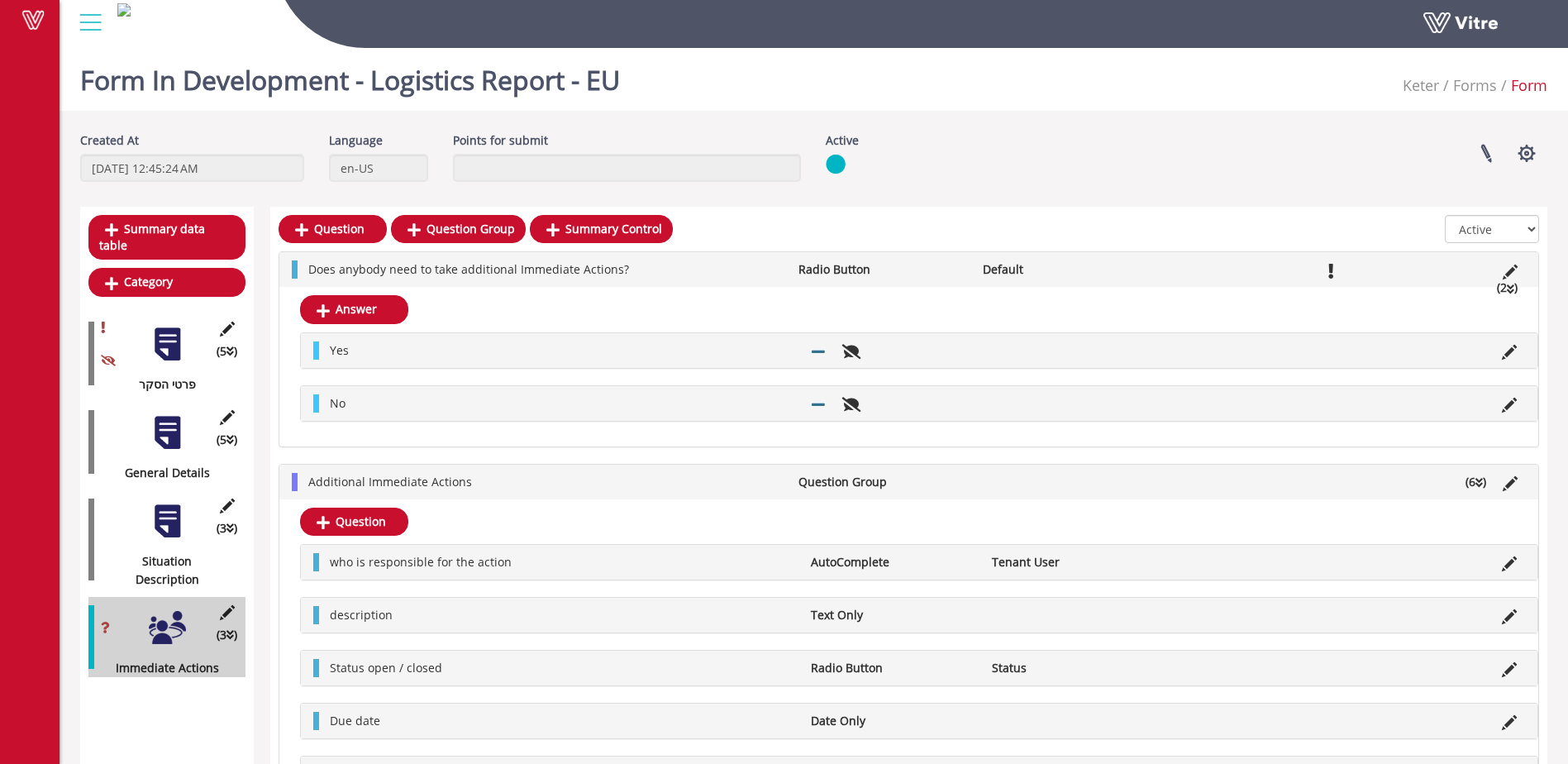
scroll to position [0, 0]
click at [997, 204] on div "Created At 9/10/2024 12:45:24 AM Language en-US Points for submit Active Linked…" at bounding box center [814, 514] width 1468 height 764
click at [41, 22] on span at bounding box center [33, 19] width 42 height 20
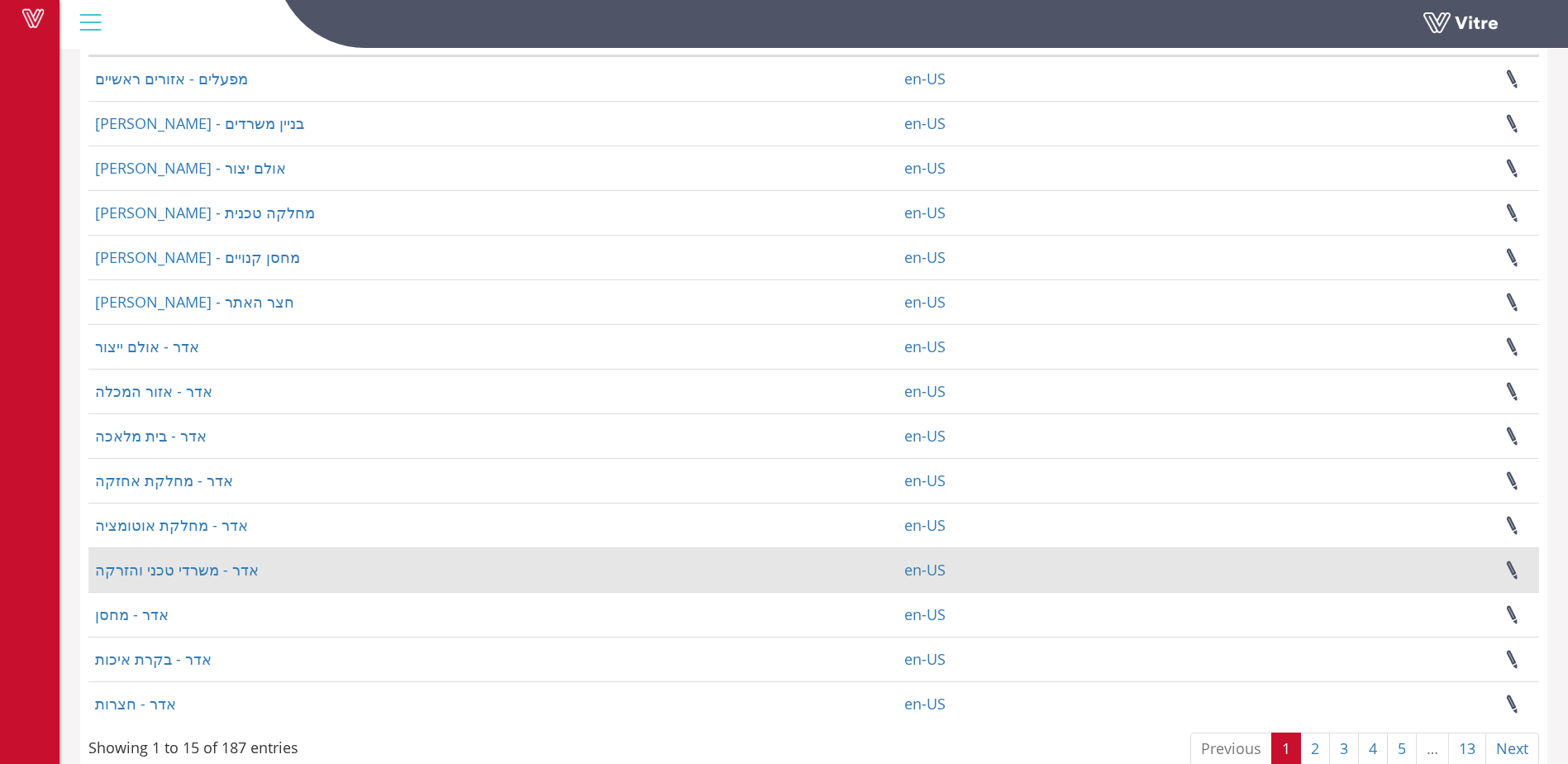
scroll to position [189, 0]
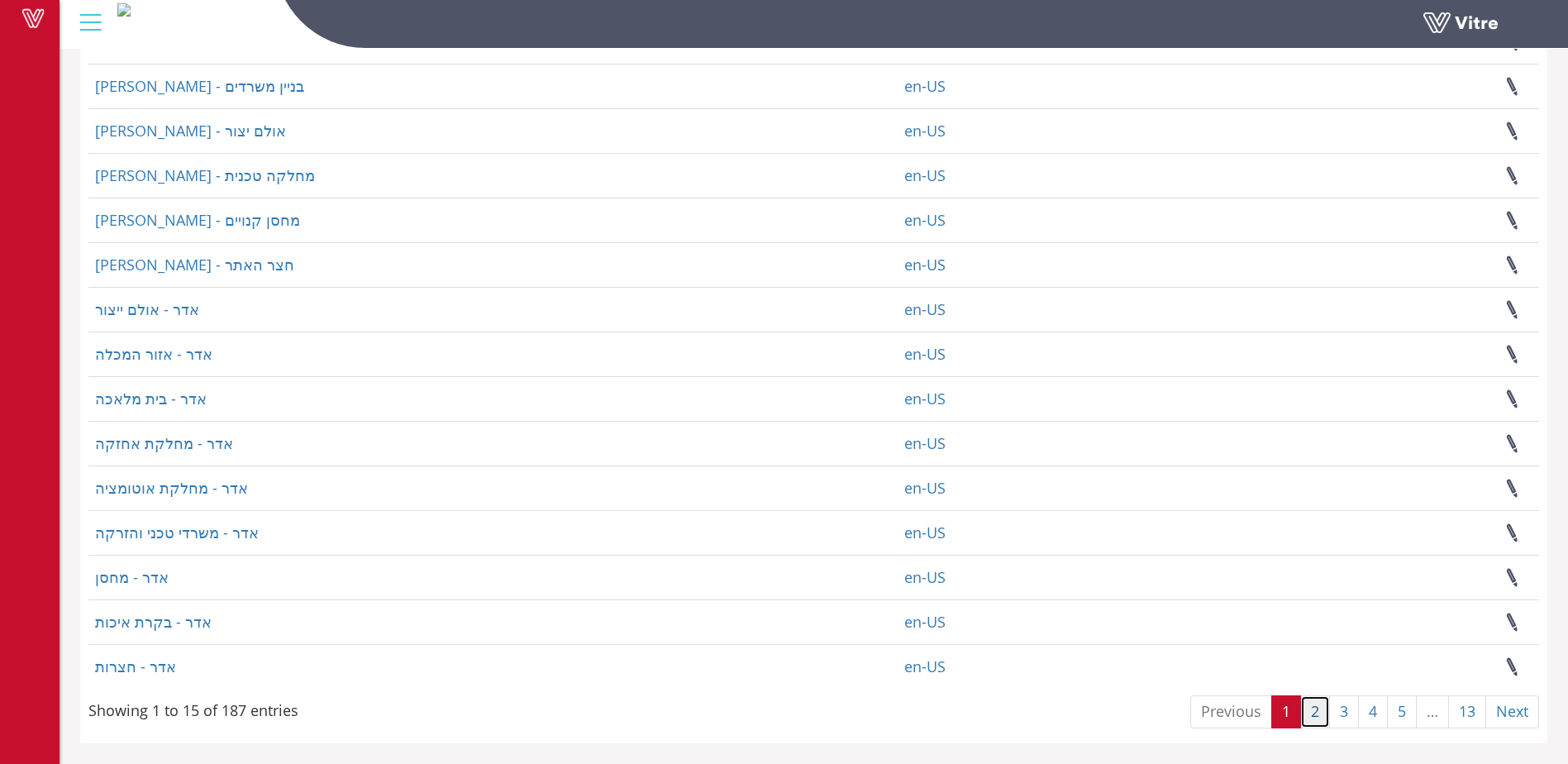
click at [1310, 718] on link "2" at bounding box center [1315, 711] width 29 height 33
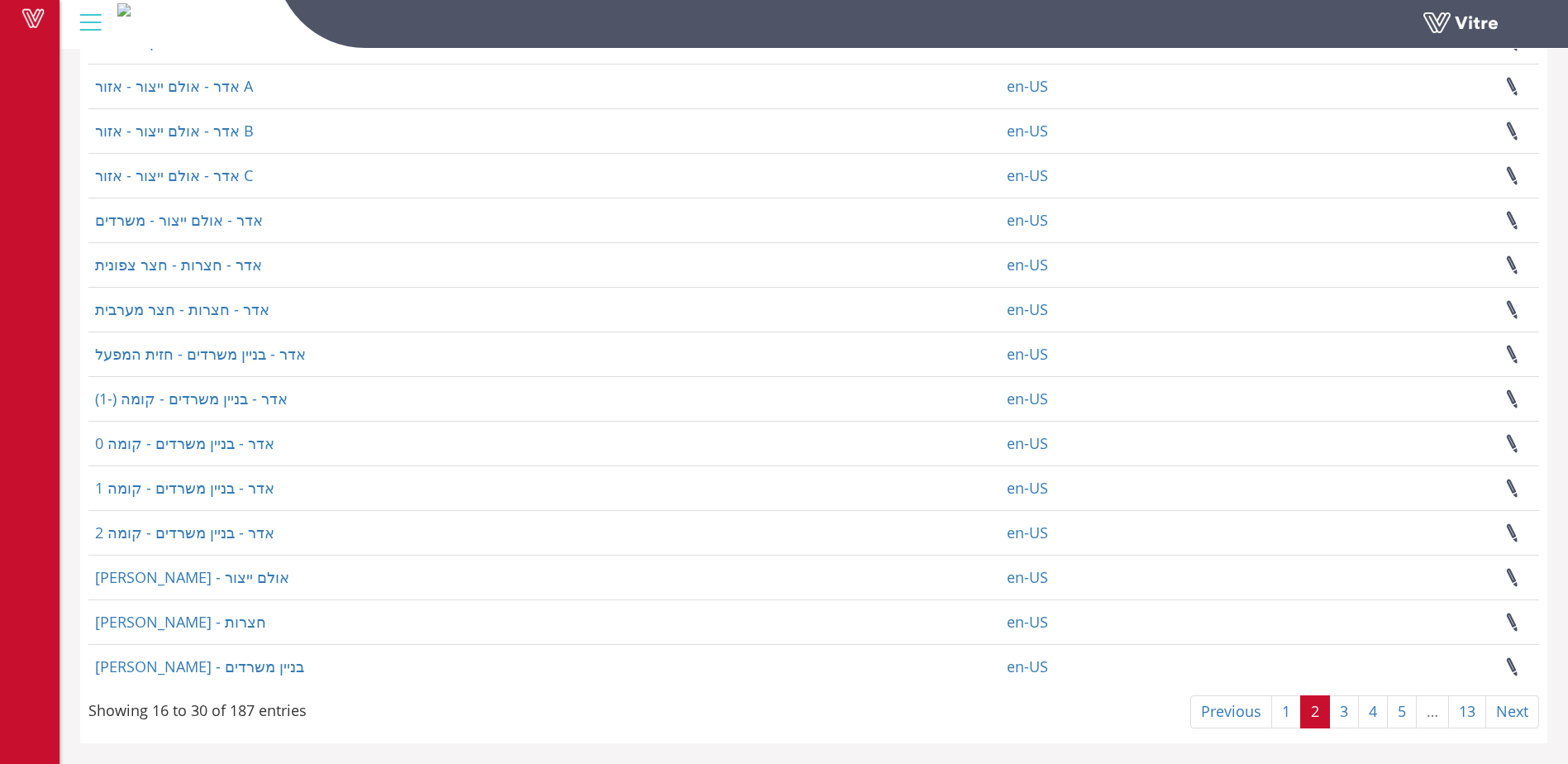
click at [1327, 718] on link "2" at bounding box center [1315, 711] width 29 height 33
click at [1340, 718] on link "3" at bounding box center [1344, 711] width 29 height 33
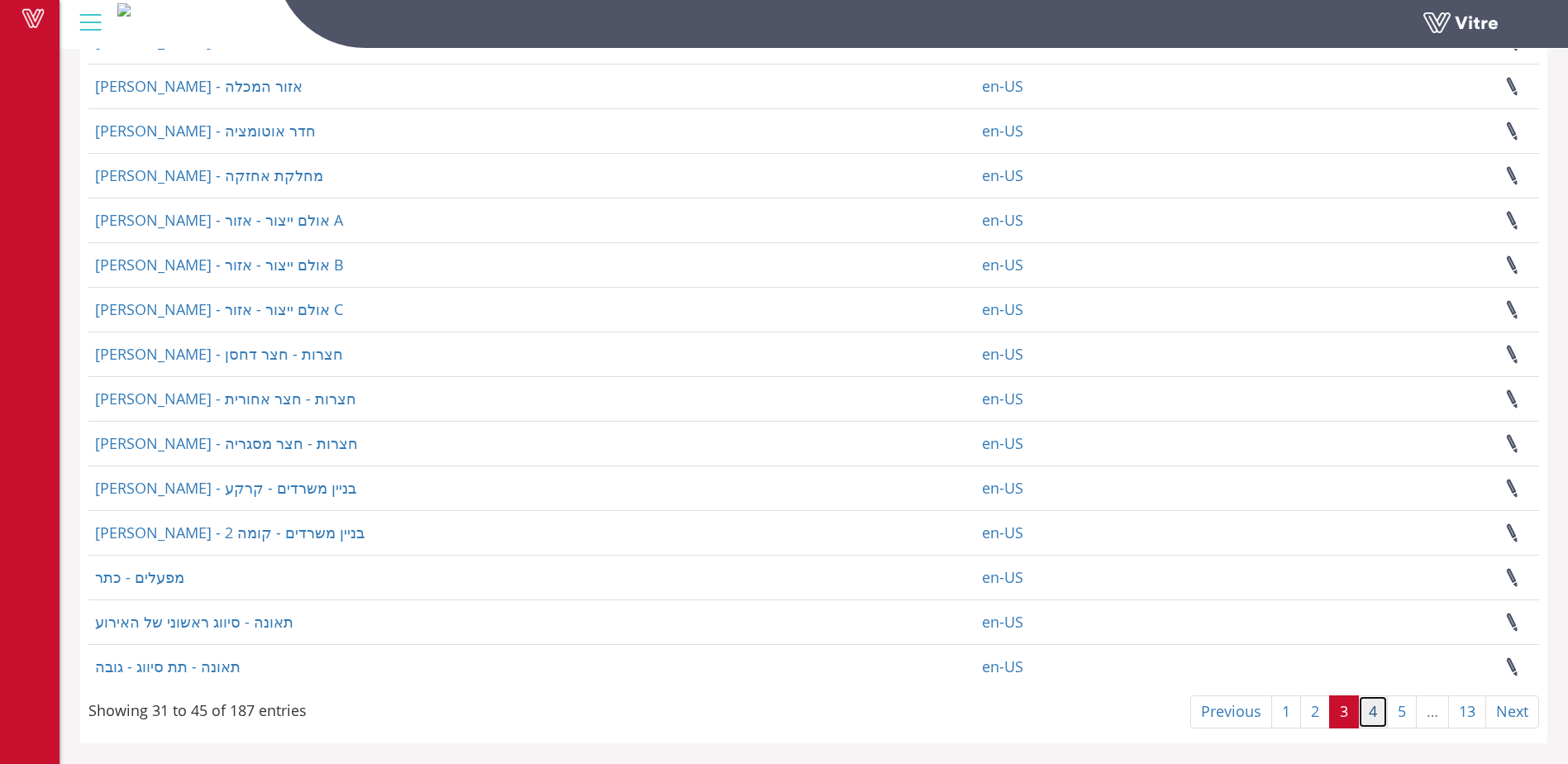
click at [1367, 716] on link "4" at bounding box center [1373, 711] width 29 height 33
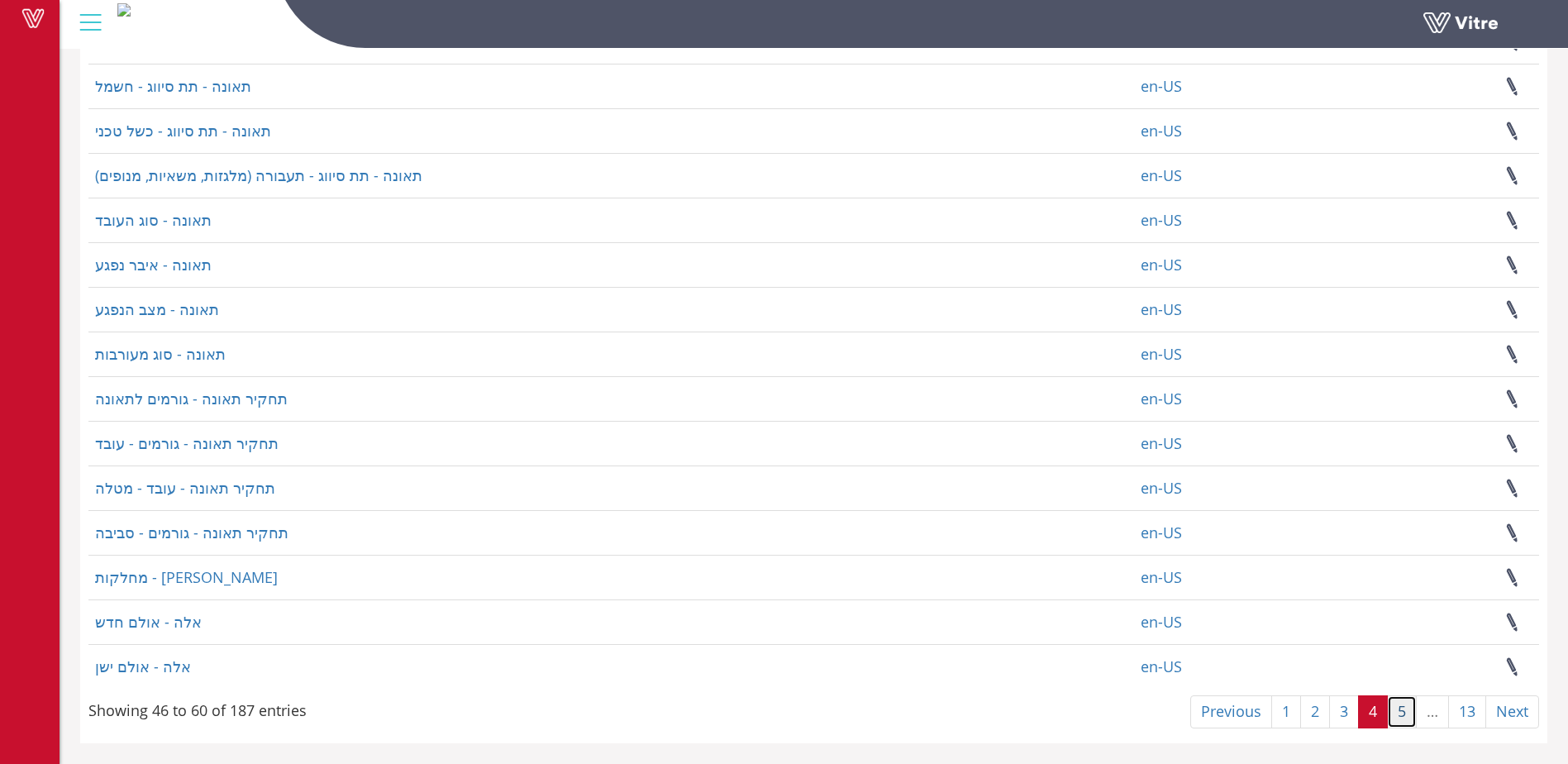
click at [1392, 716] on link "5" at bounding box center [1402, 711] width 29 height 33
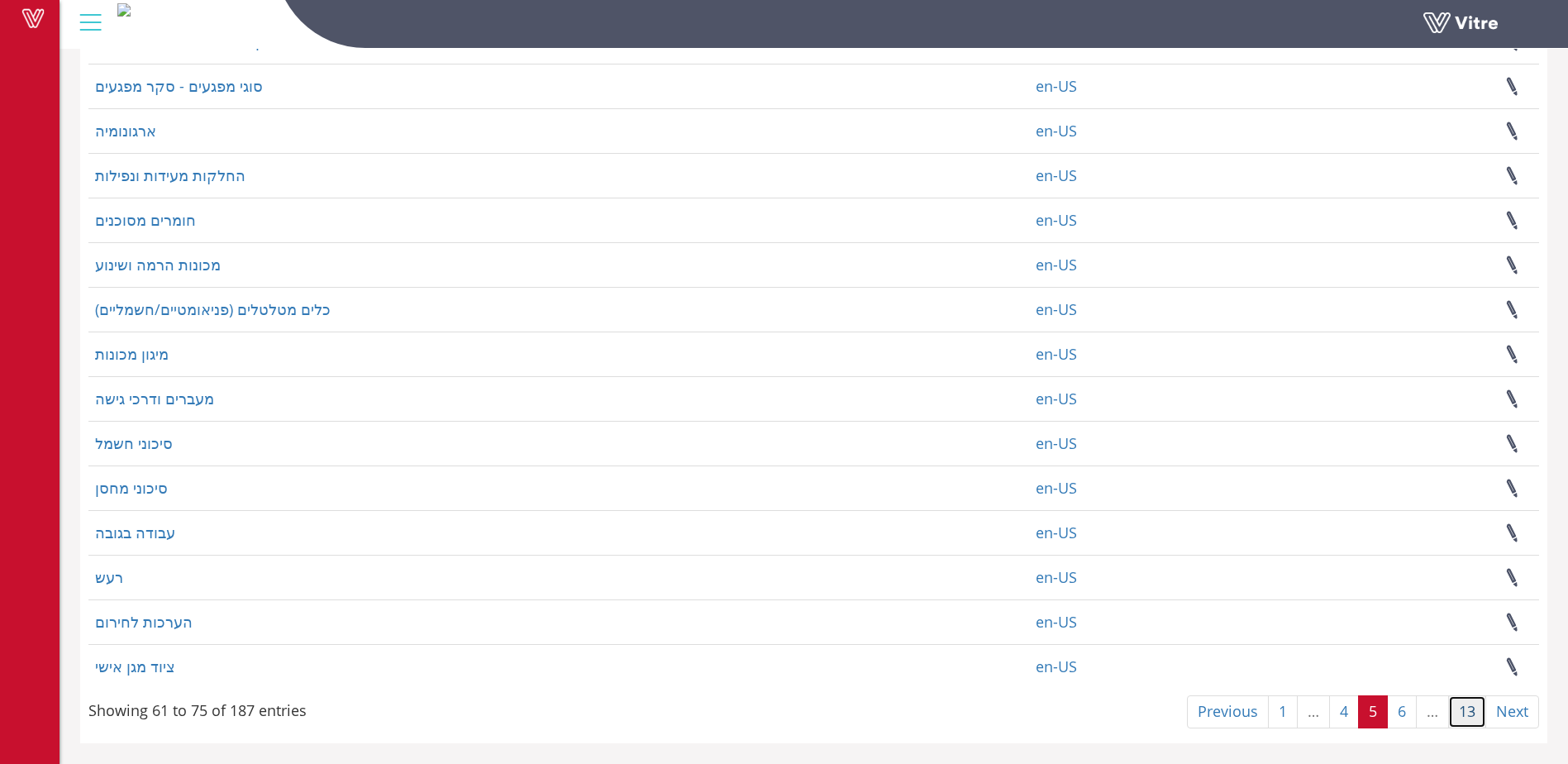
click at [1467, 716] on link "13" at bounding box center [1468, 711] width 38 height 33
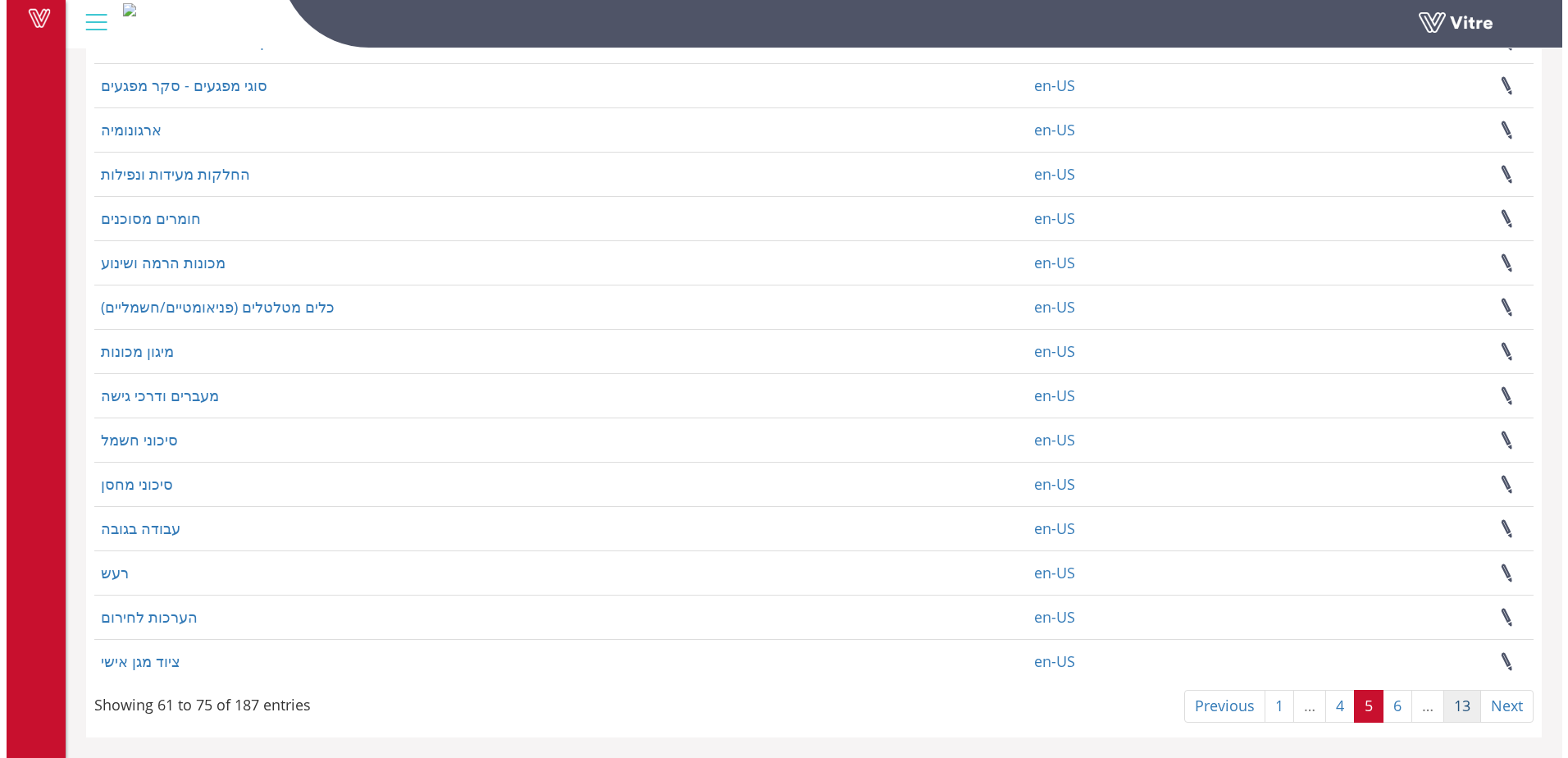
scroll to position [0, 0]
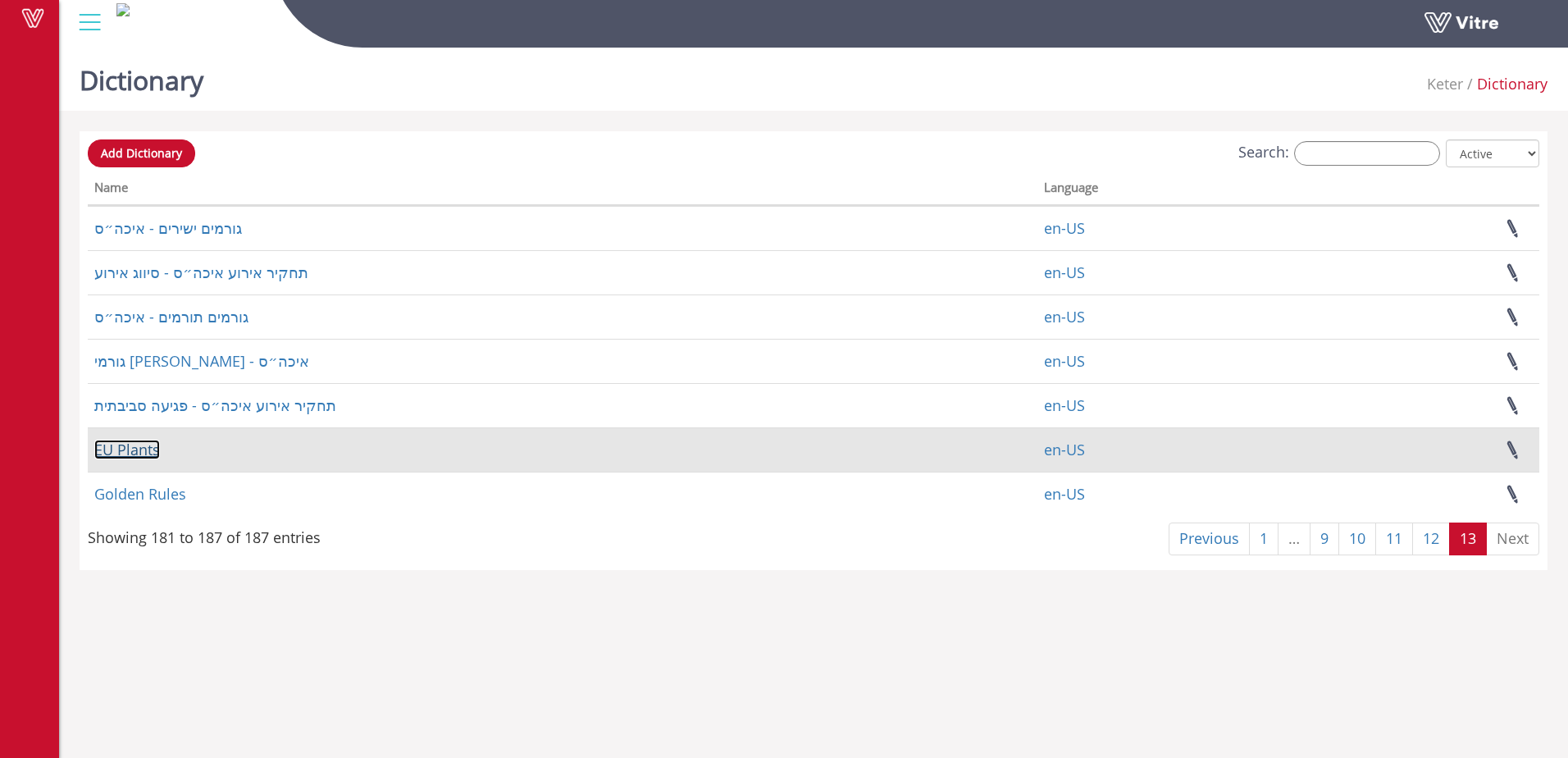
click at [124, 452] on link "EU Plants" at bounding box center [127, 449] width 65 height 20
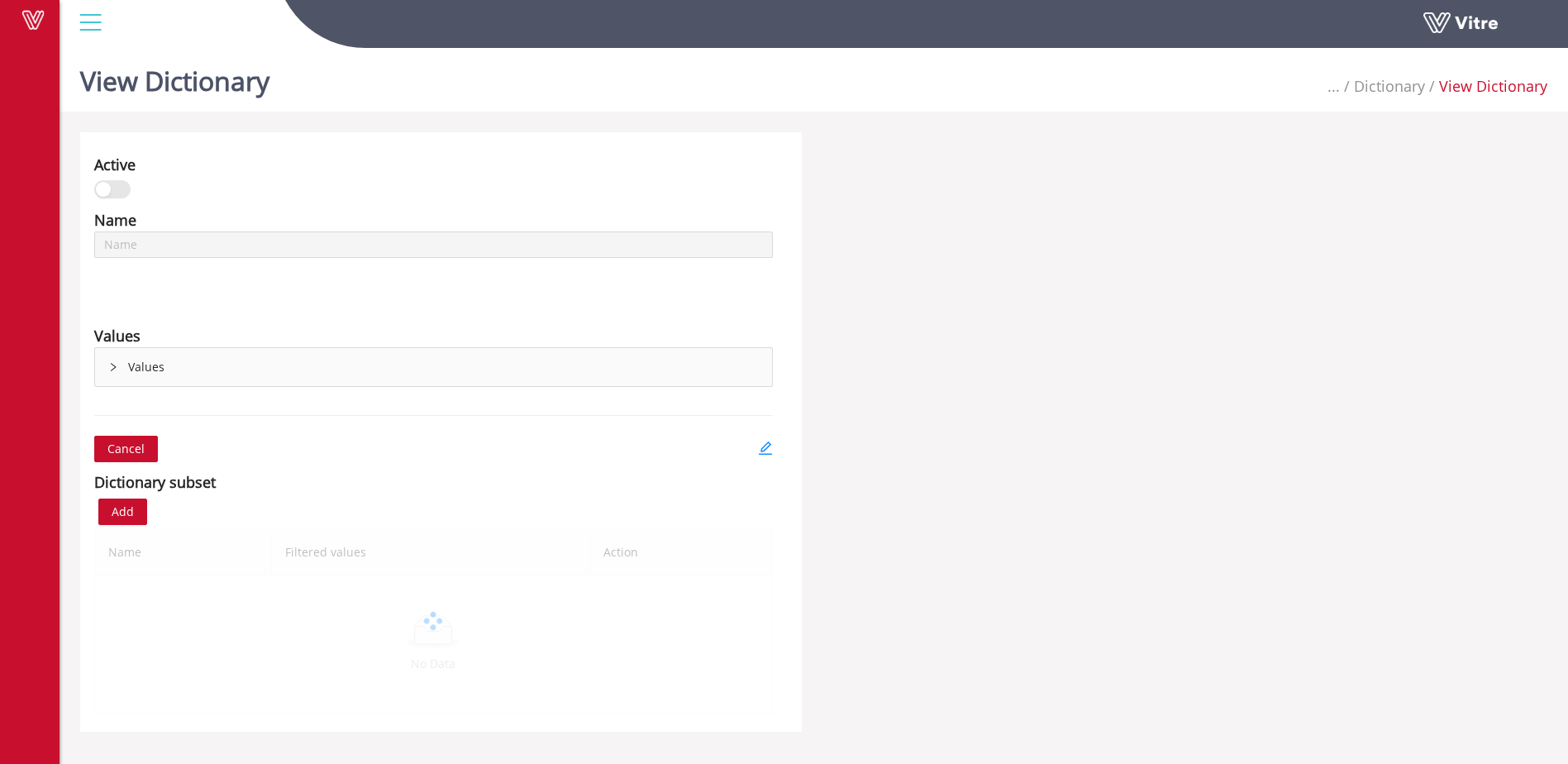
type input "EU Plants"
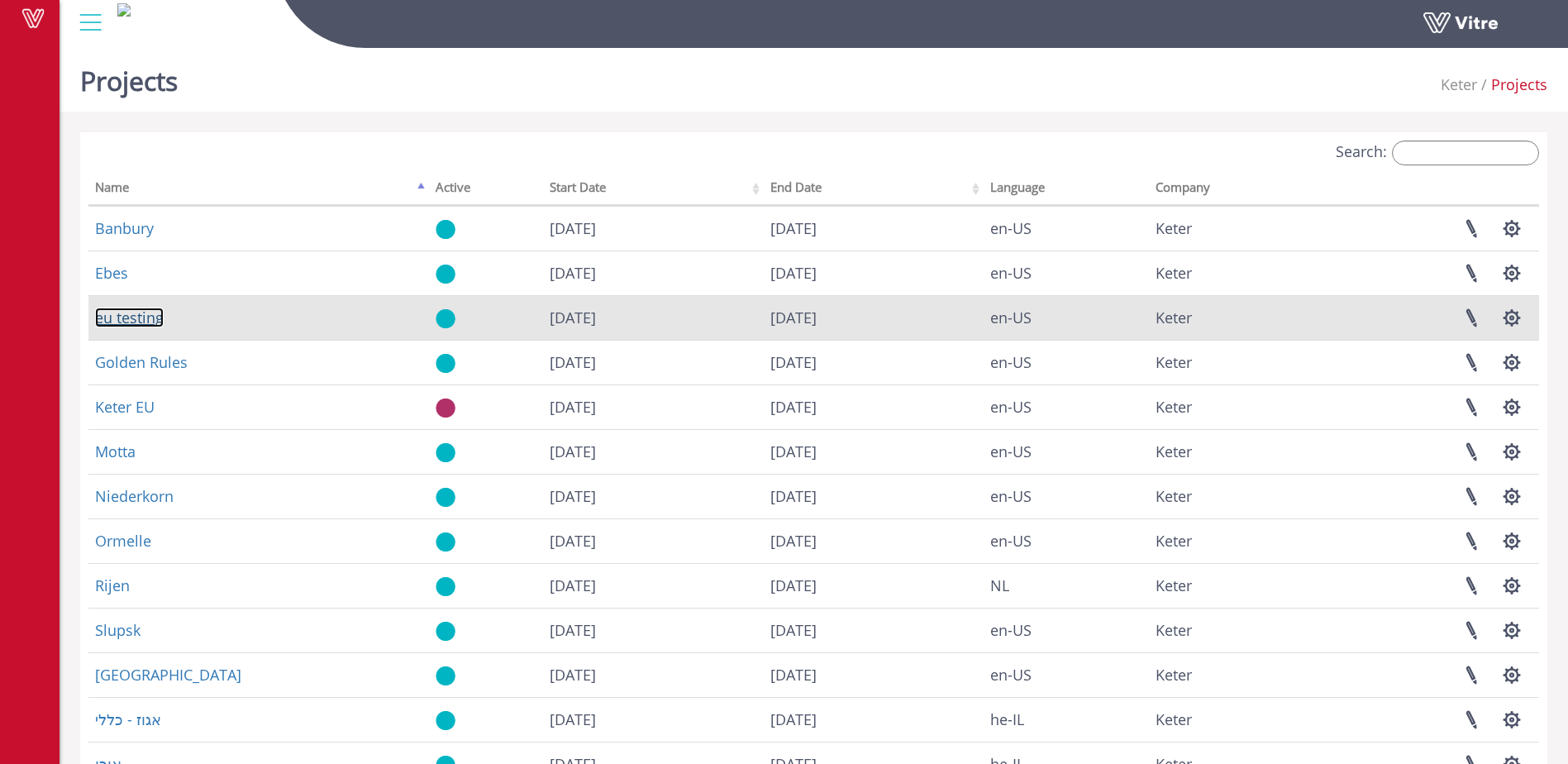
click at [133, 321] on link "eu testing" at bounding box center [129, 317] width 68 height 20
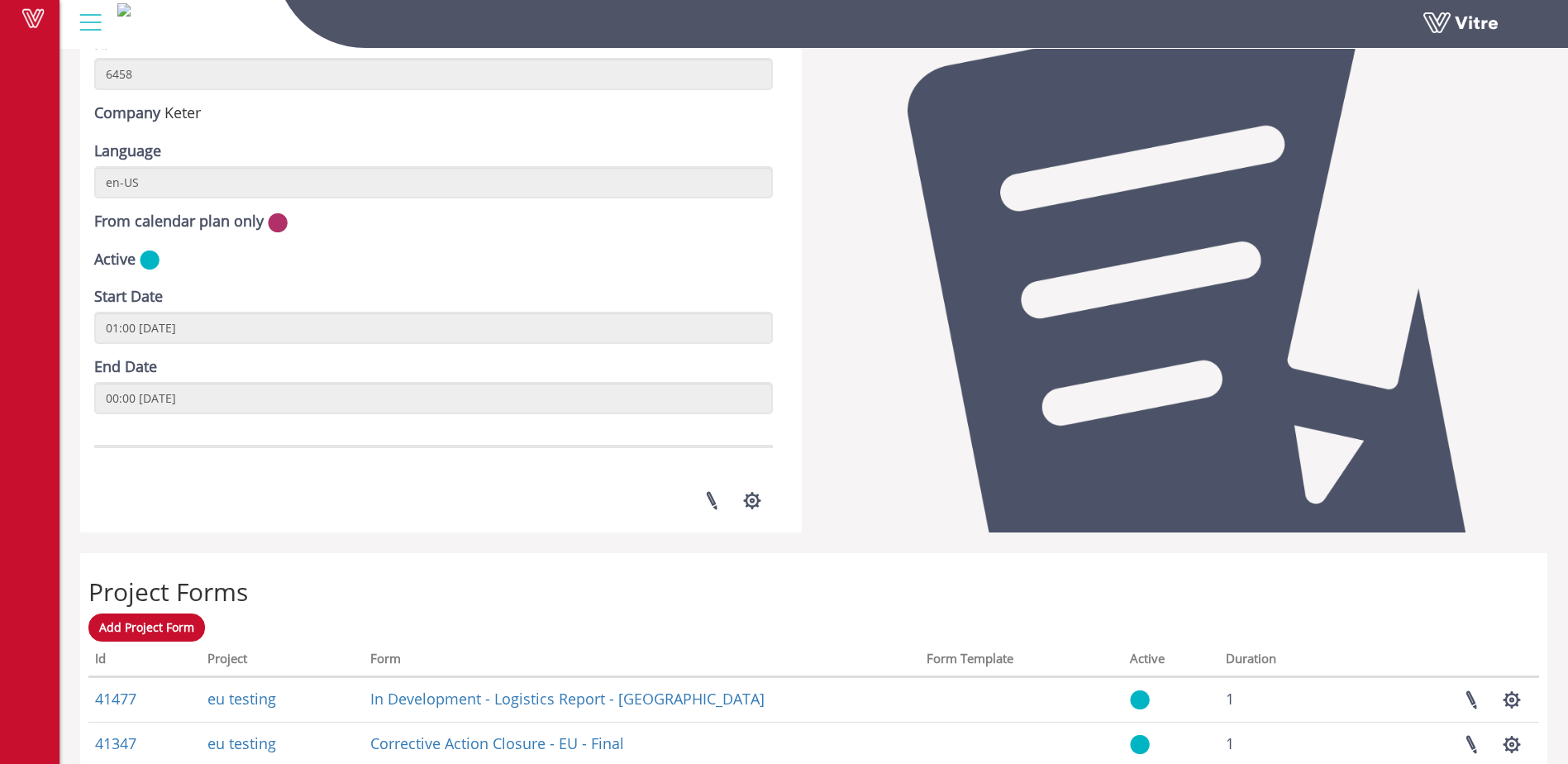
scroll to position [10, 0]
